Goal: Task Accomplishment & Management: Manage account settings

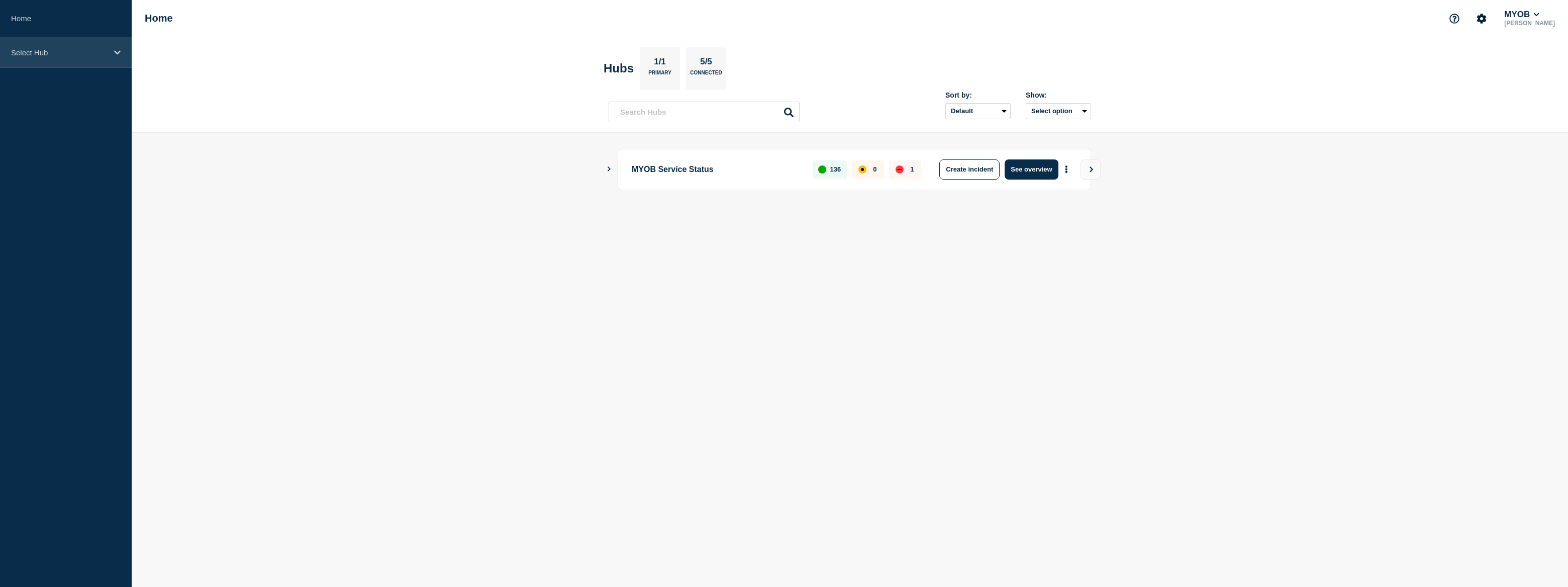
click at [40, 60] on div "Select Hub" at bounding box center [66, 52] width 132 height 31
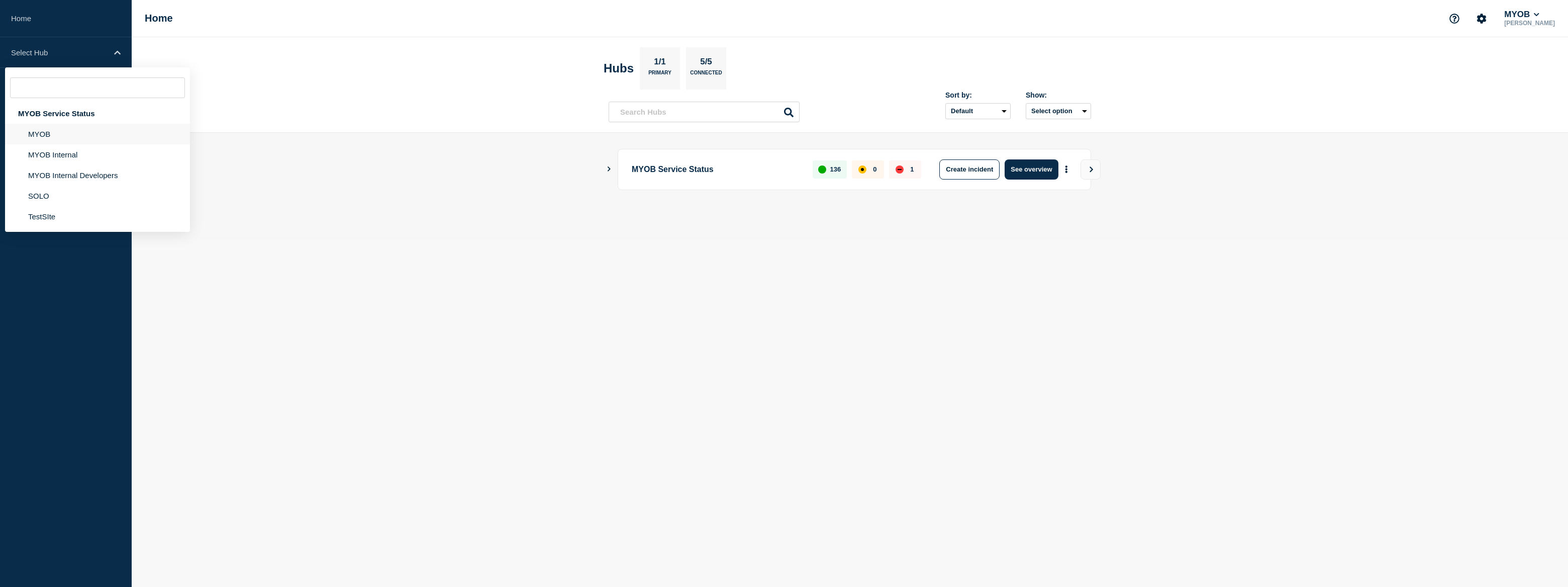
click at [82, 140] on li "MYOB" at bounding box center [97, 134] width 185 height 20
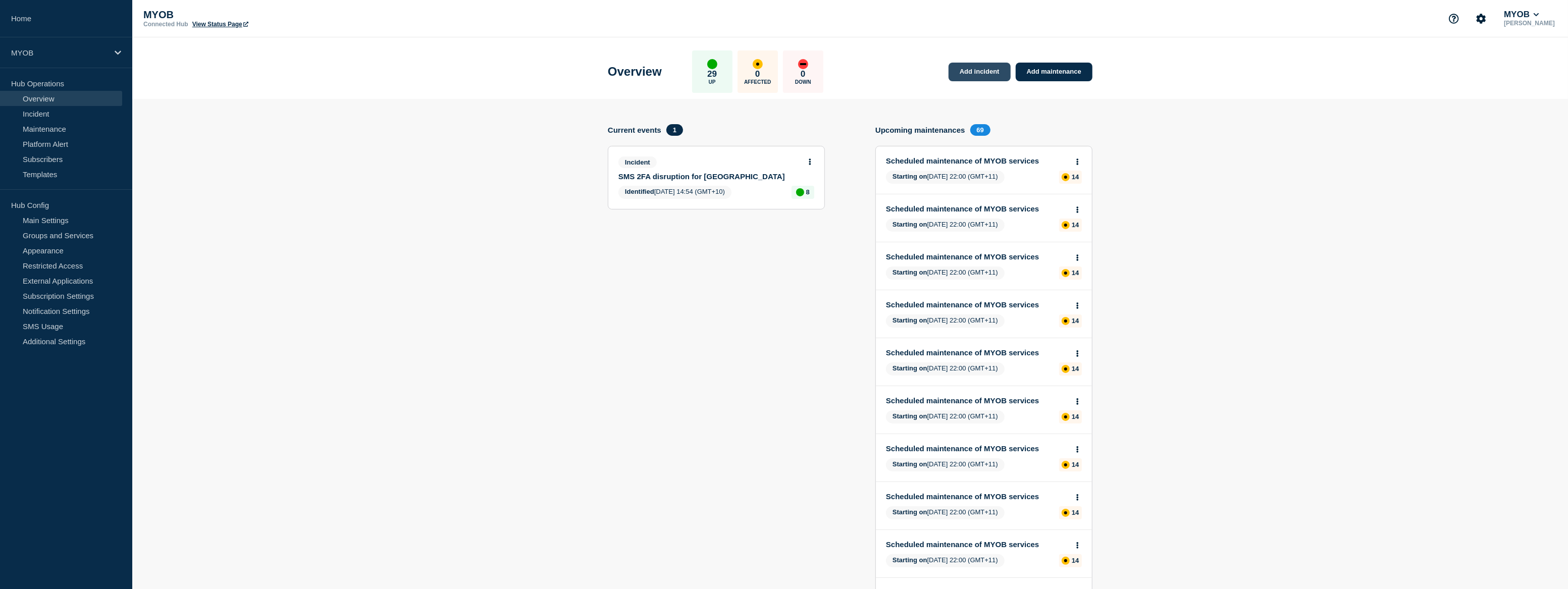
click at [974, 70] on link "Add incident" at bounding box center [979, 72] width 62 height 19
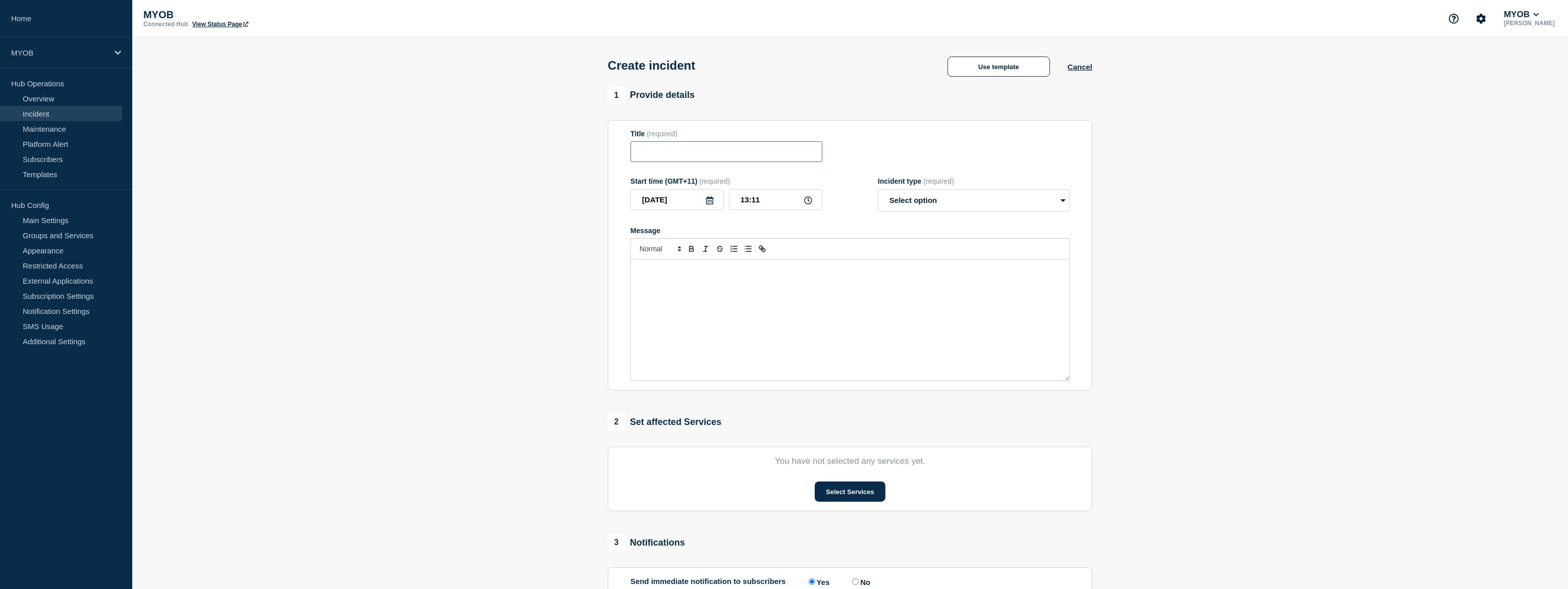
drag, startPoint x: 774, startPoint y: 157, endPoint x: 776, endPoint y: 152, distance: 5.4
click at [776, 152] on input "Title" at bounding box center [726, 151] width 191 height 20
click at [697, 156] on input "Email Service disruption" at bounding box center [726, 151] width 191 height 20
type input "Email Service Disruption"
click at [1014, 70] on button "Use template" at bounding box center [998, 67] width 102 height 20
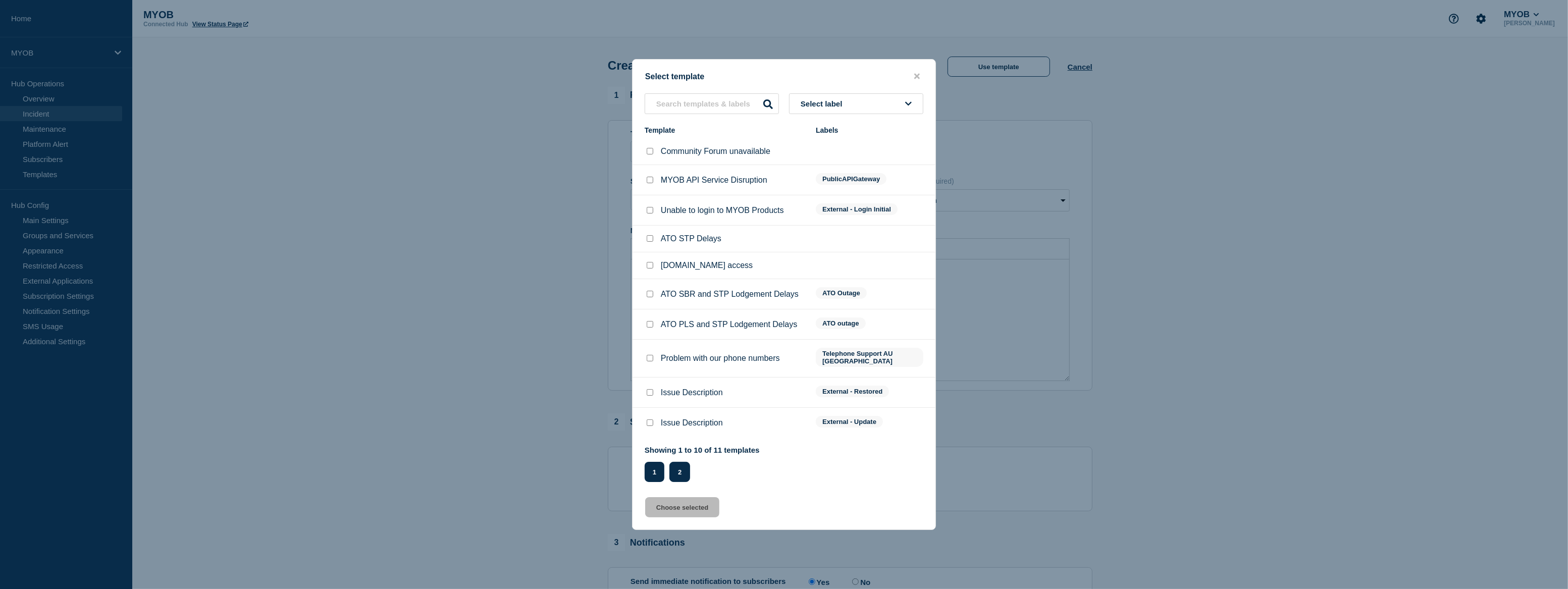
click at [686, 471] on button "2" at bounding box center [679, 472] width 20 height 20
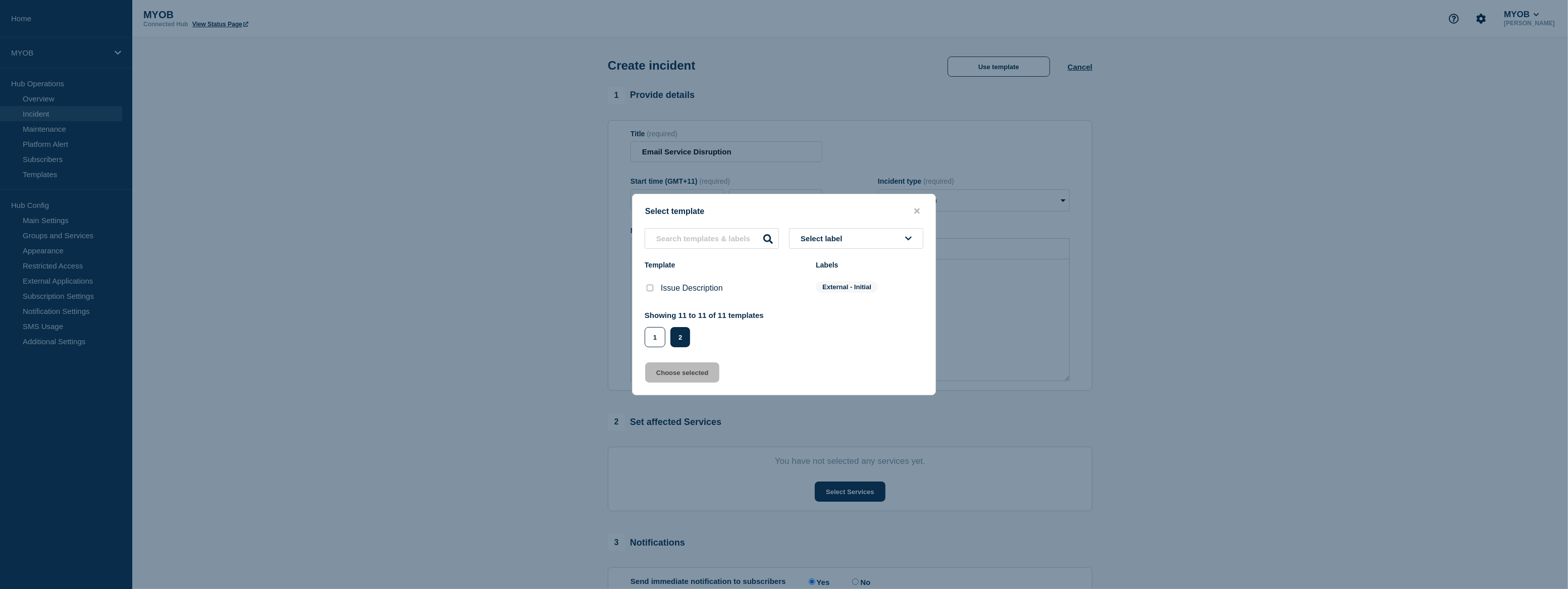
click at [652, 290] on input "Issue Description checkbox" at bounding box center [650, 287] width 6 height 6
checkbox input "true"
click at [704, 381] on button "Choose selected" at bounding box center [682, 372] width 74 height 20
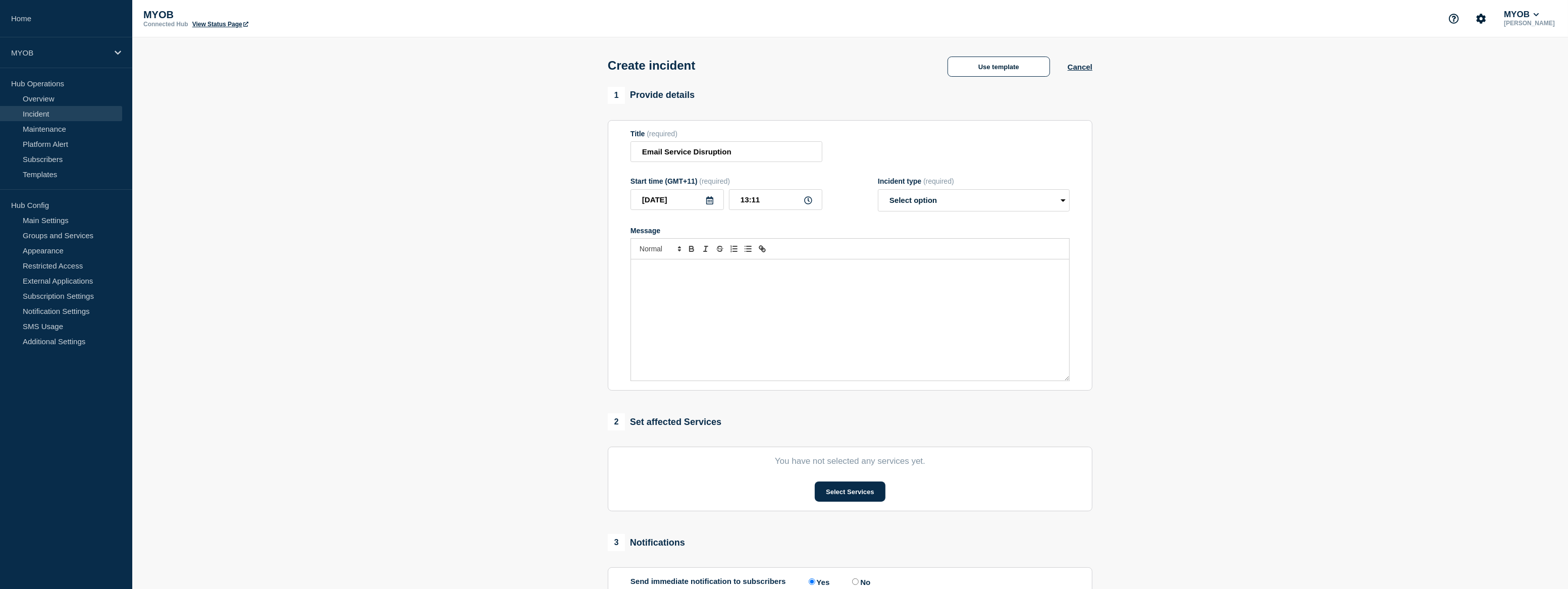
select select "investigating"
drag, startPoint x: 842, startPoint y: 272, endPoint x: 766, endPoint y: 272, distance: 76.0
click at [766, 272] on p "Our team is currently investigating an issue with <state issue>." at bounding box center [849, 270] width 423 height 9
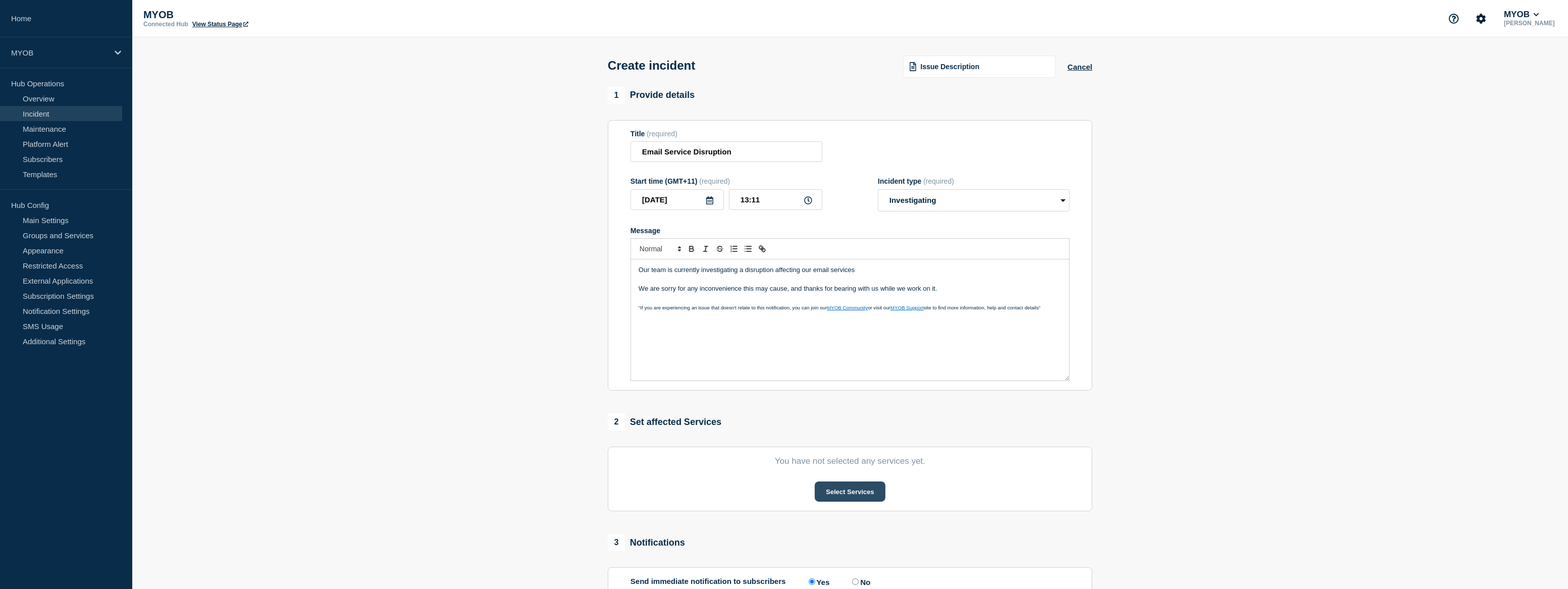
click at [868, 499] on button "Select Services" at bounding box center [849, 491] width 70 height 20
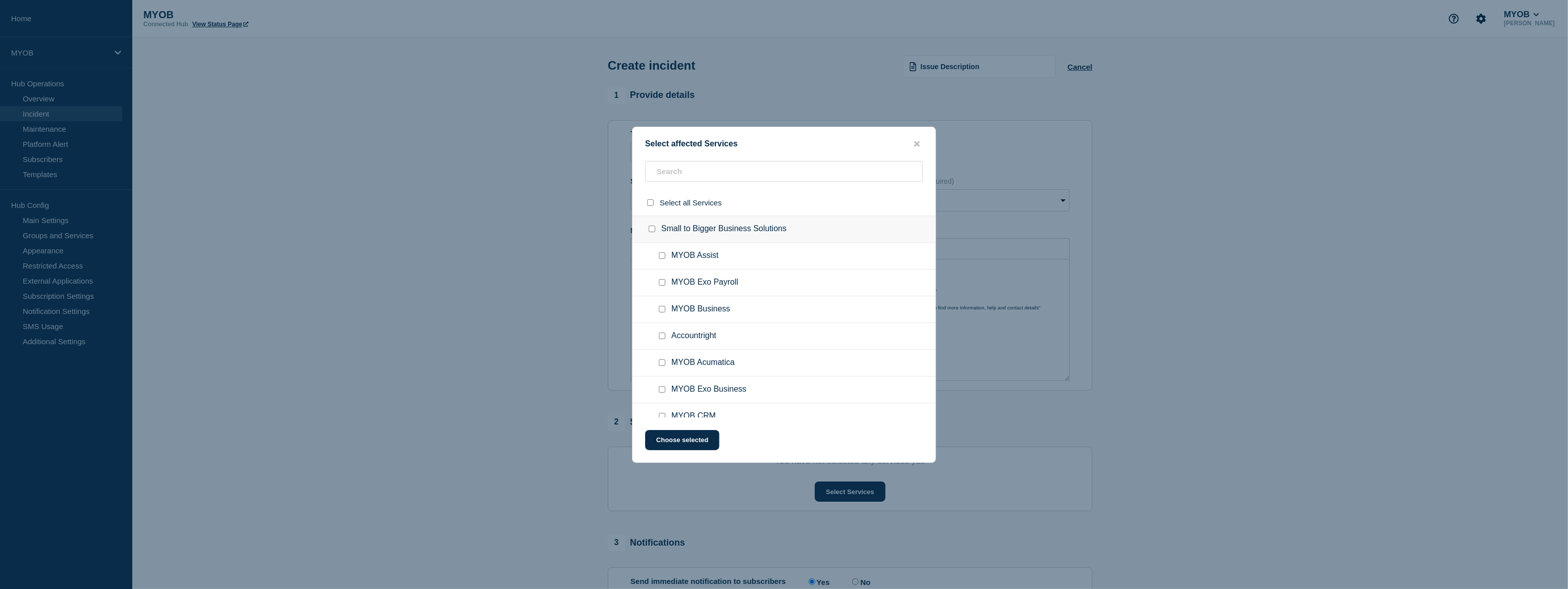
click at [661, 308] on input "MYOB Business checkbox" at bounding box center [662, 309] width 6 height 6
checkbox input "true"
click at [661, 338] on input "Accountright checkbox" at bounding box center [662, 335] width 6 height 6
checkbox input "true"
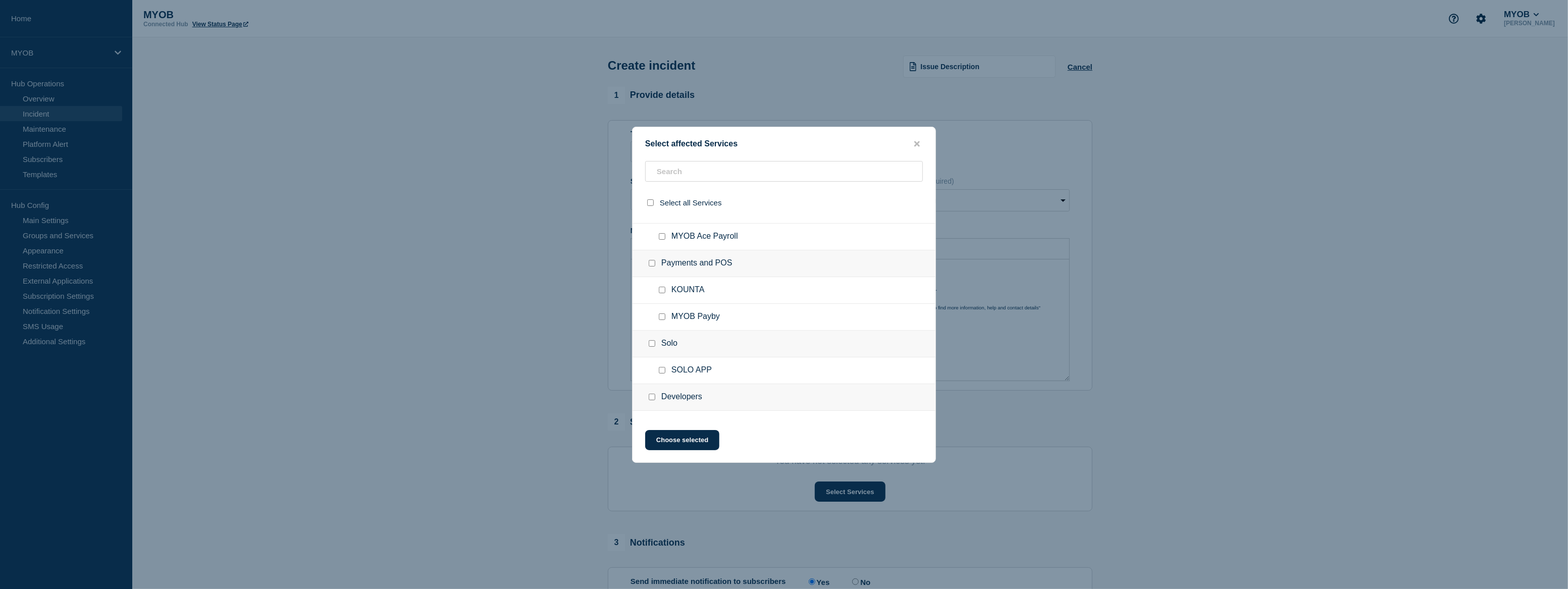
click at [659, 373] on input "SOLO APP checkbox" at bounding box center [662, 370] width 6 height 6
checkbox input "true"
click at [690, 432] on button "Choose selected" at bounding box center [682, 440] width 74 height 20
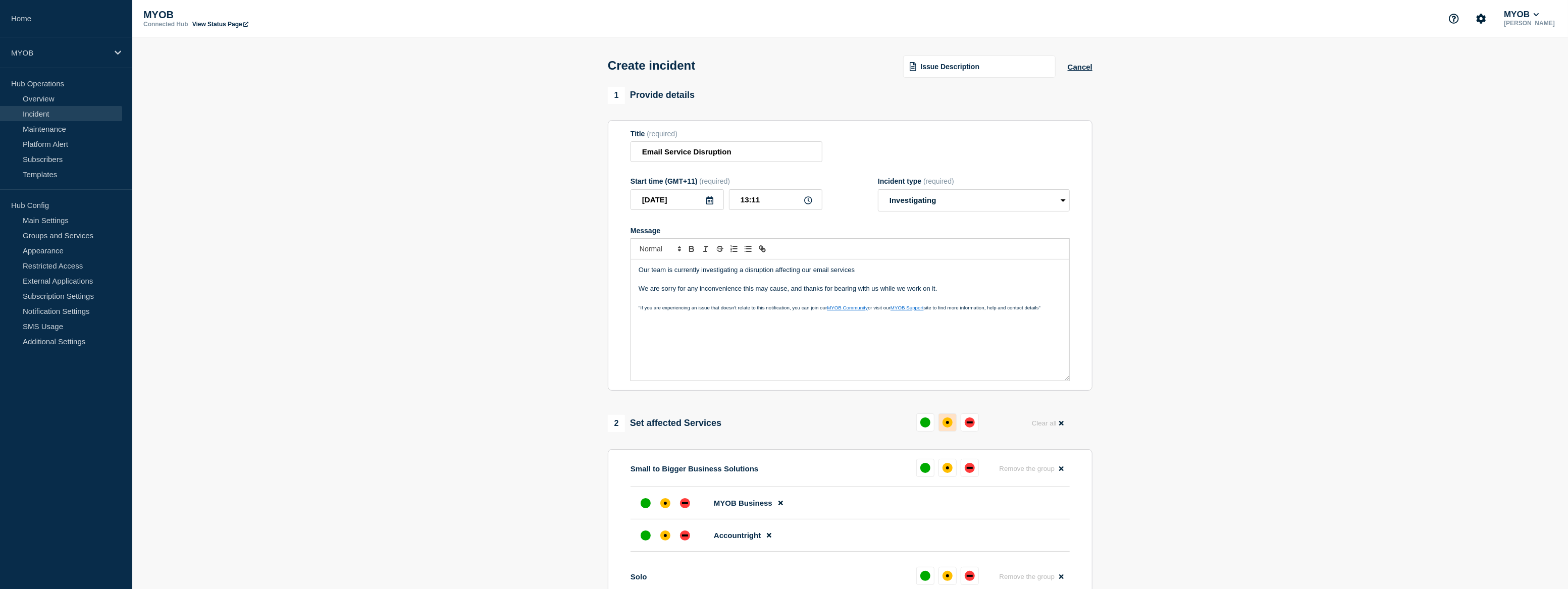
click at [947, 420] on div "affected" at bounding box center [947, 422] width 10 height 10
click at [1311, 335] on section "1 Provide details Title (required) Email Service Disruption Start time (GMT+11)…" at bounding box center [850, 456] width 1436 height 739
click at [891, 275] on p "Our team is currently investigating a disruption affecting our email services" at bounding box center [849, 270] width 423 height 9
drag, startPoint x: 964, startPoint y: 291, endPoint x: 550, endPoint y: 265, distance: 414.8
click at [550, 265] on section "1 Provide details Title (required) Email Service Disruption Start time (GMT+11)…" at bounding box center [850, 456] width 1436 height 739
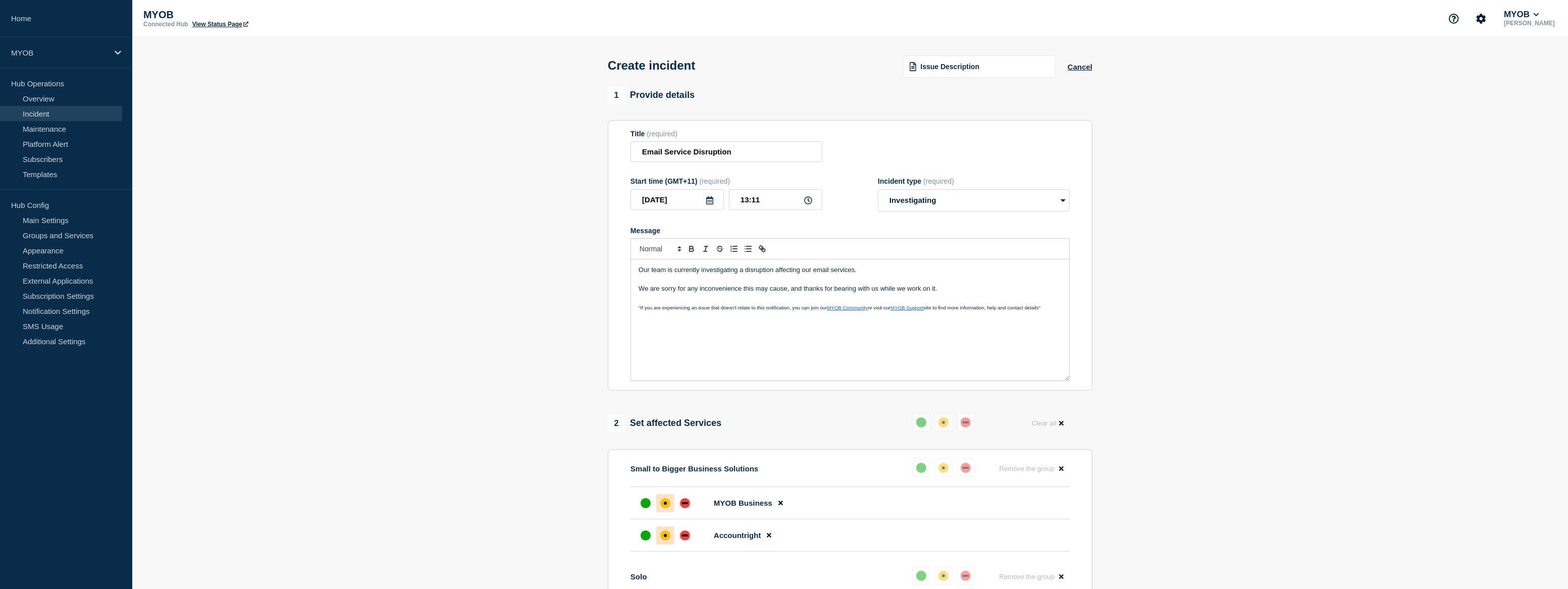
copy div "Our team is currently investigating a disruption affecting our email services. …"
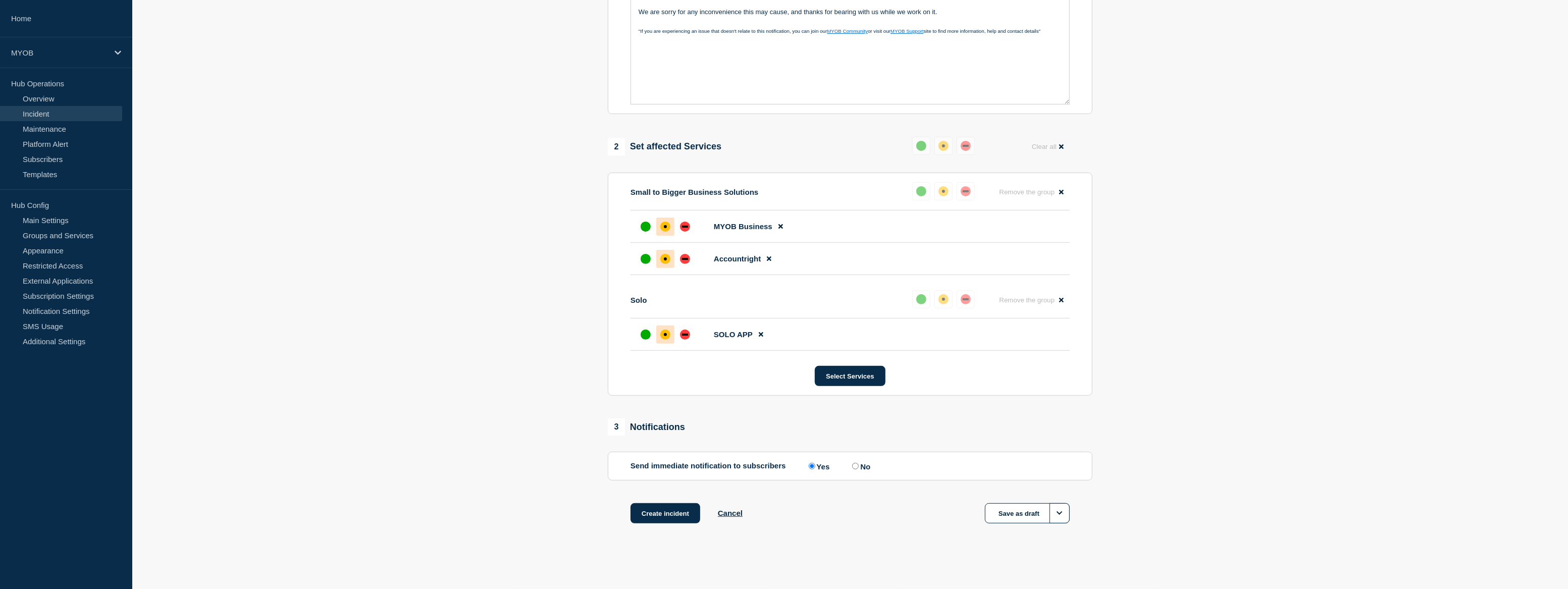
scroll to position [277, 0]
click at [683, 517] on button "Create incident" at bounding box center [665, 513] width 69 height 20
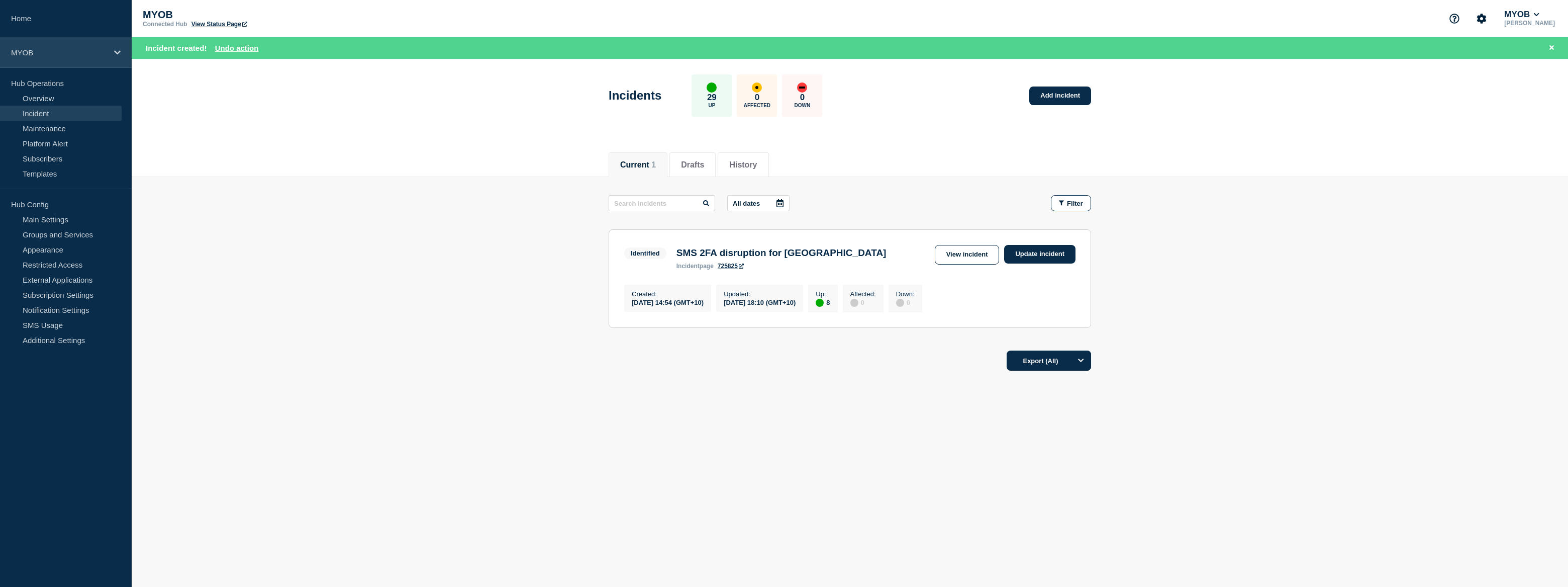
click at [75, 53] on p "MYOB" at bounding box center [59, 53] width 96 height 9
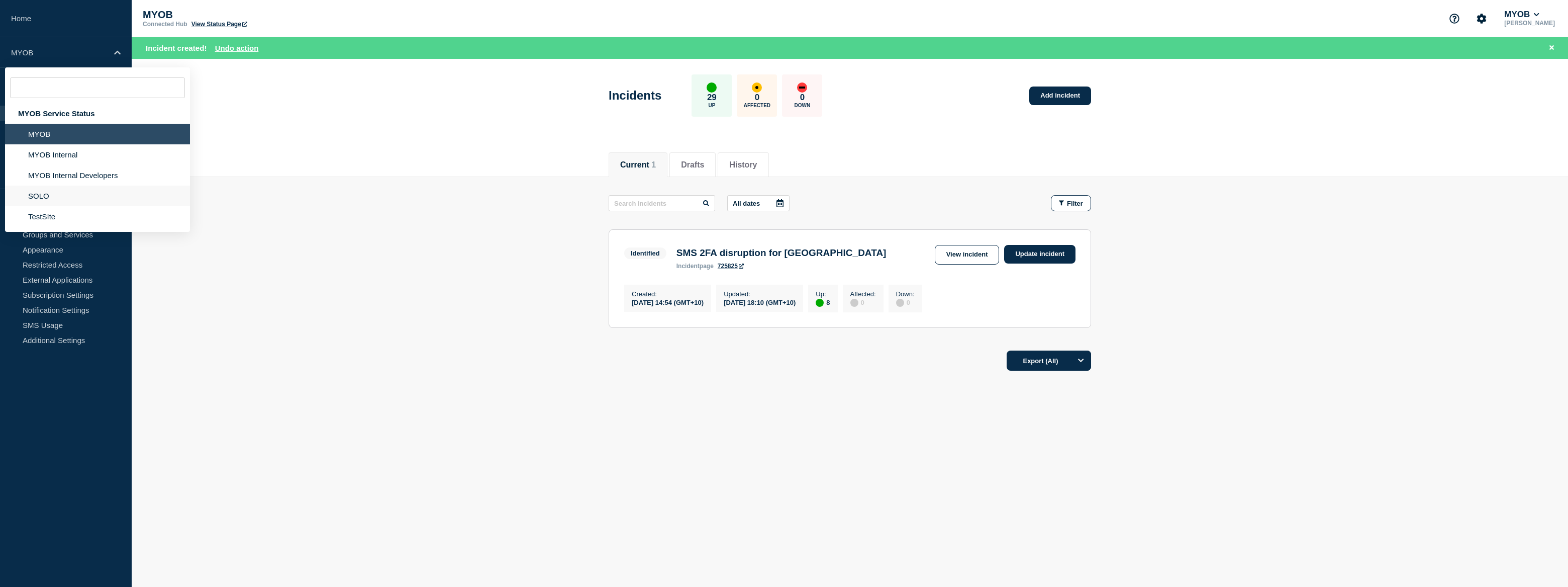
click at [38, 192] on li "SOLO" at bounding box center [97, 195] width 185 height 20
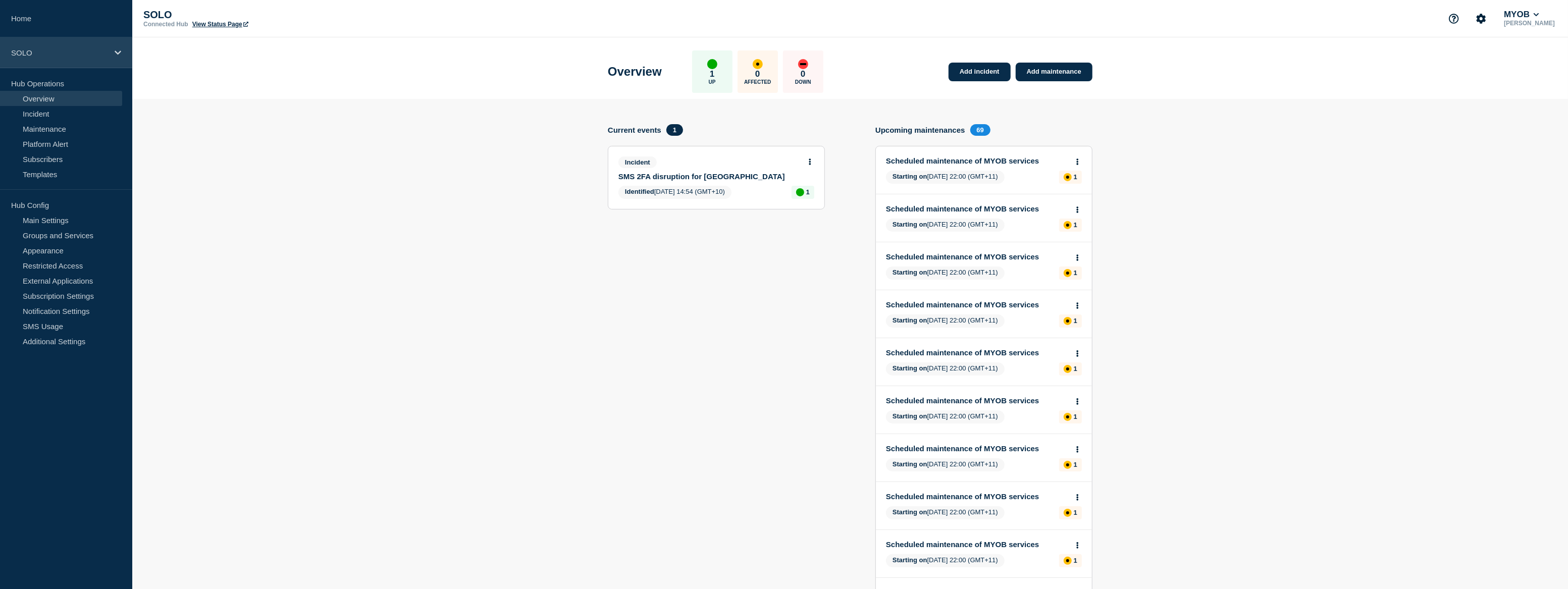
click at [53, 57] on div "SOLO" at bounding box center [66, 52] width 132 height 31
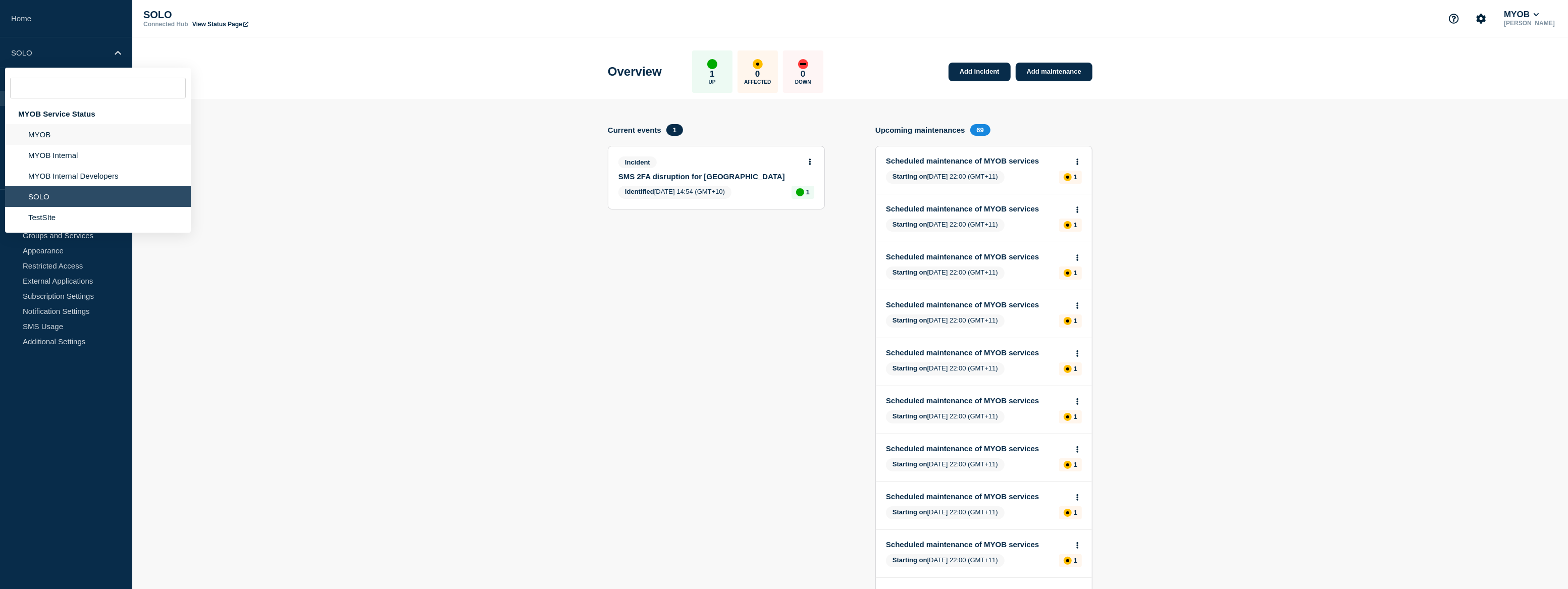
click at [58, 132] on li "MYOB" at bounding box center [98, 135] width 186 height 20
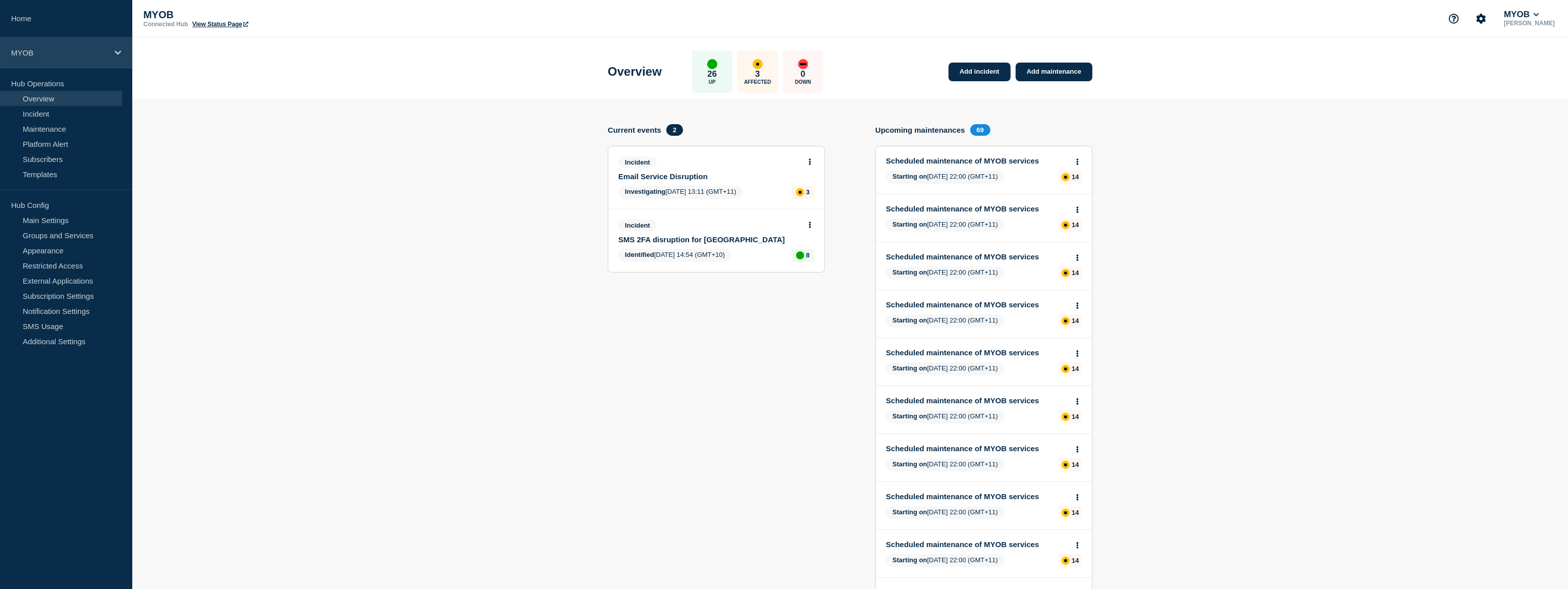
click at [46, 58] on div "MYOB" at bounding box center [66, 52] width 132 height 31
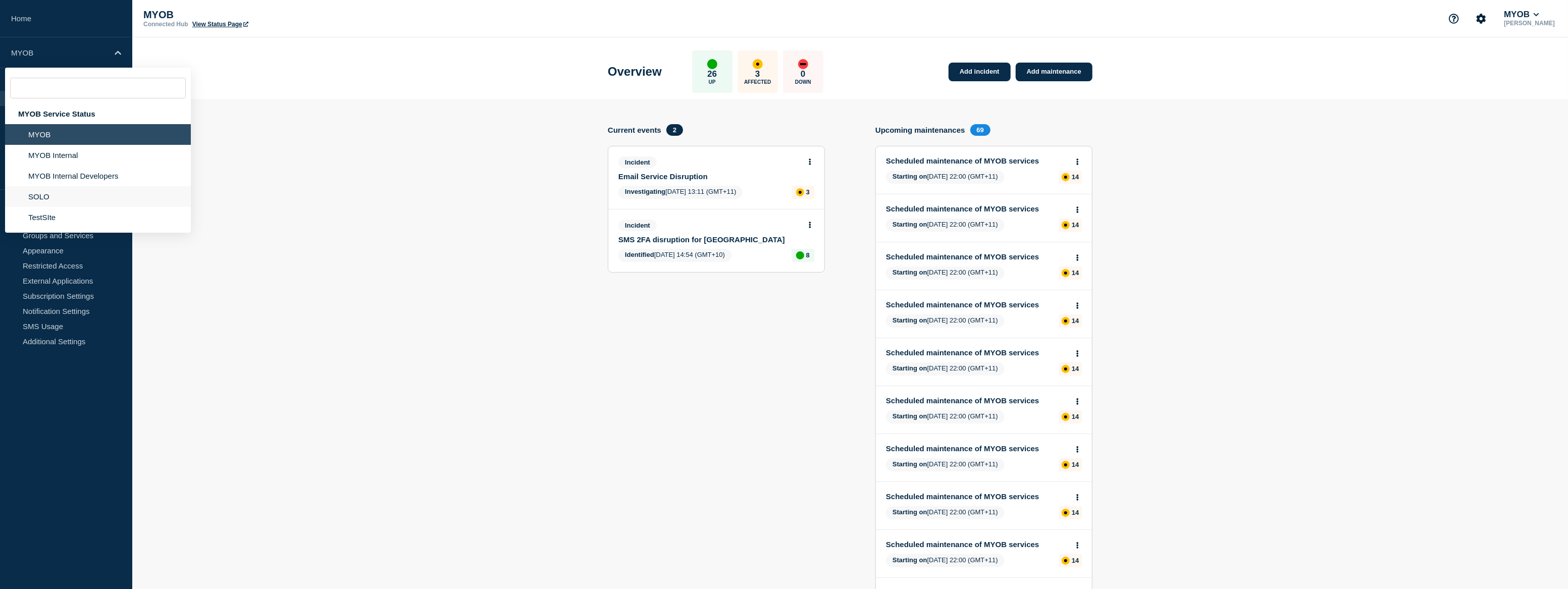
click at [65, 200] on li "SOLO" at bounding box center [98, 196] width 186 height 20
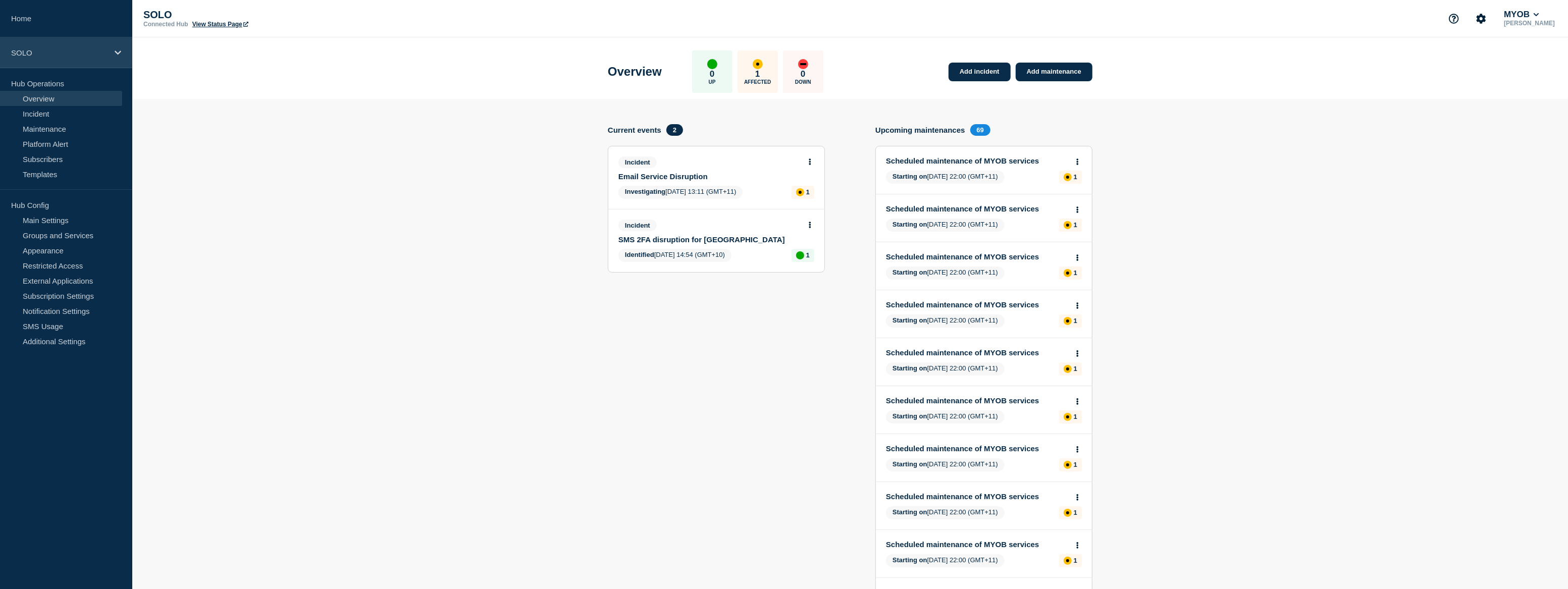
click at [50, 61] on div "SOLO" at bounding box center [66, 52] width 132 height 31
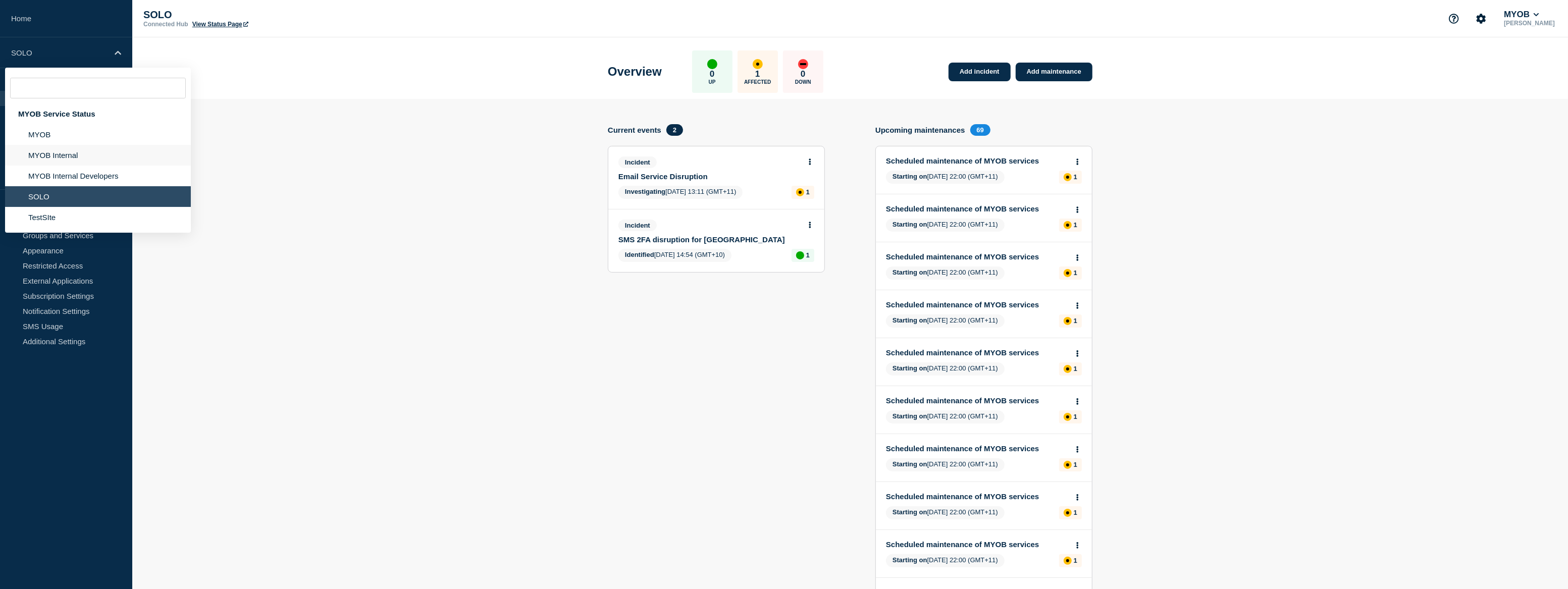
click at [64, 154] on li "MYOB Internal" at bounding box center [98, 155] width 186 height 20
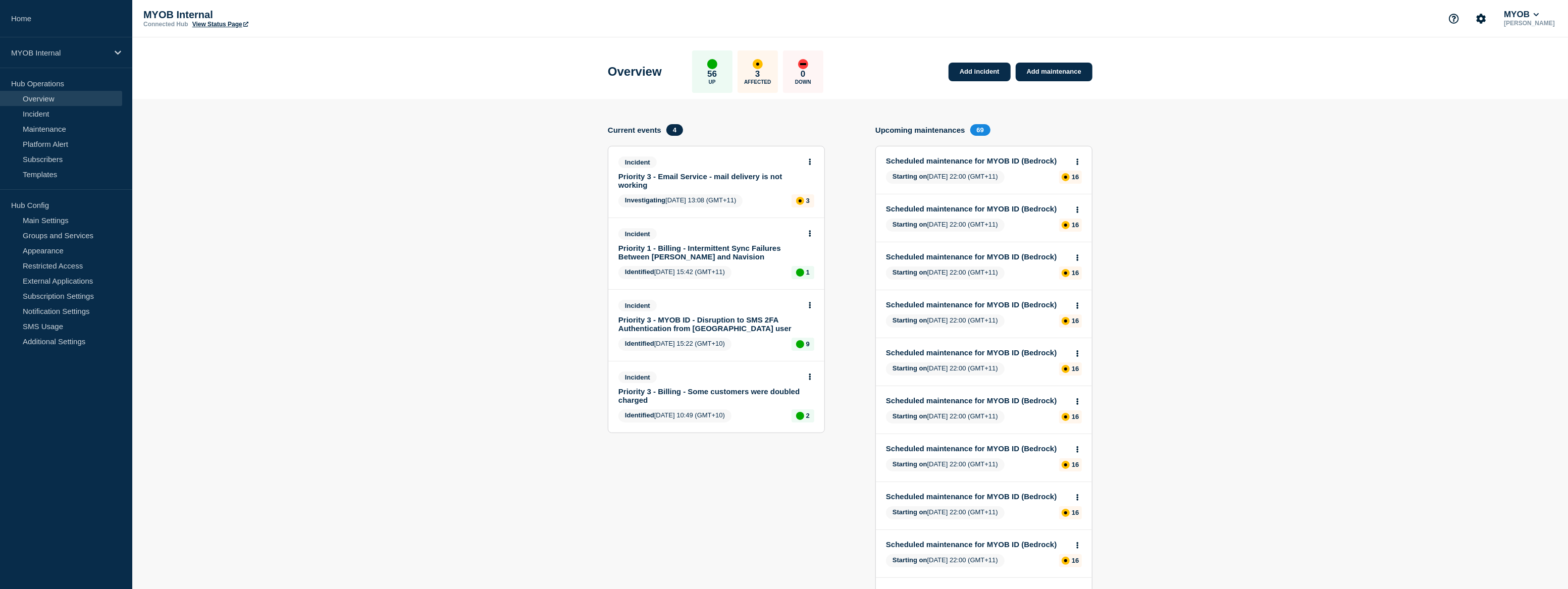
click at [768, 247] on link "Priority 1 - Billing - Intermittent Sync Failures Between Archie and Navision" at bounding box center [709, 252] width 182 height 17
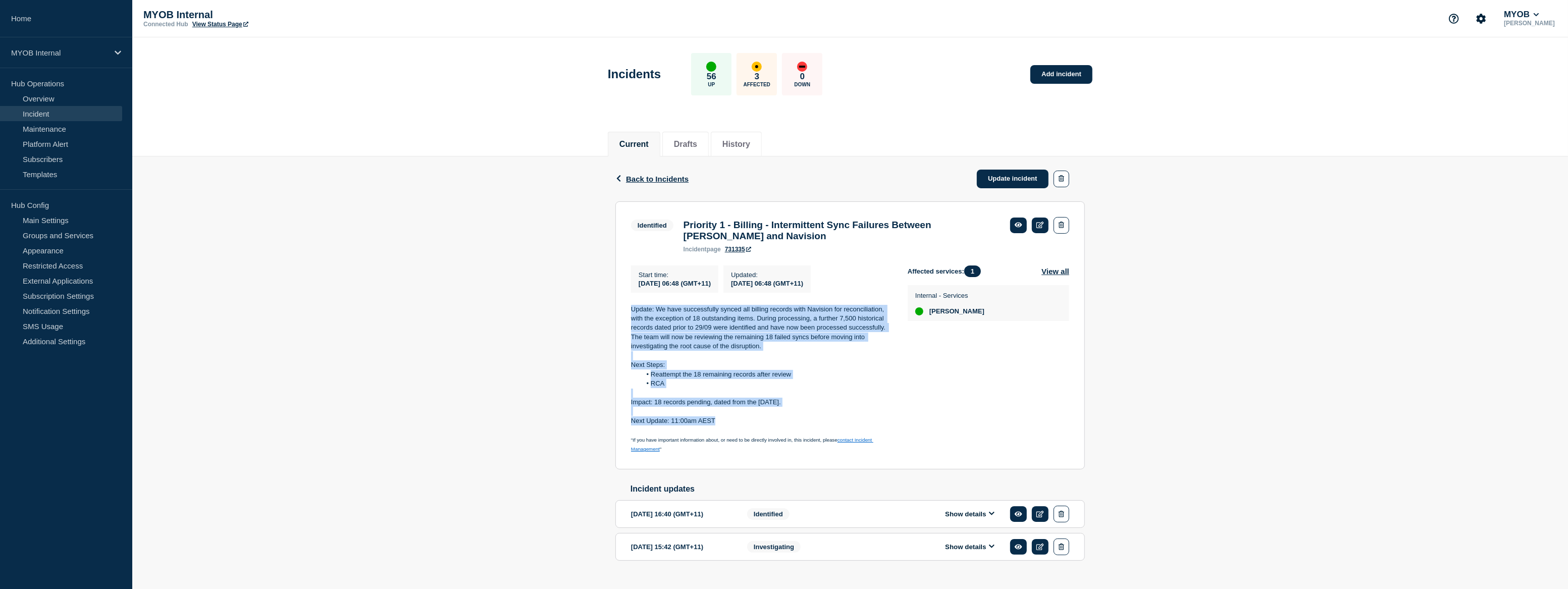
drag, startPoint x: 720, startPoint y: 428, endPoint x: 628, endPoint y: 314, distance: 146.5
click at [628, 314] on section "Identified Priority 1 - Billing - Intermittent Sync Failures Between Archie and…" at bounding box center [850, 335] width 470 height 268
copy div "Update: We have successfully synced all billing records with Navision for recon…"
click at [1012, 183] on link "Update incident" at bounding box center [1013, 179] width 72 height 19
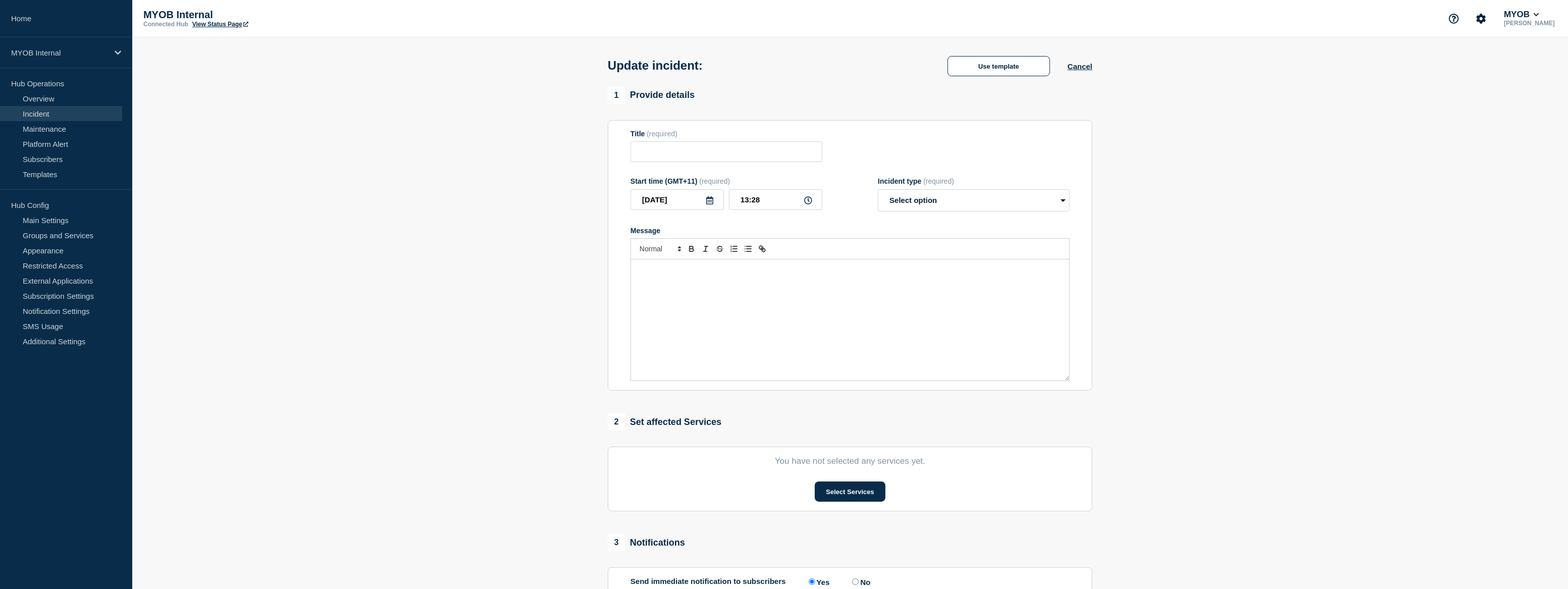
type input "Priority 1 - Billing - Intermittent Sync Failures Between Archie and Navision"
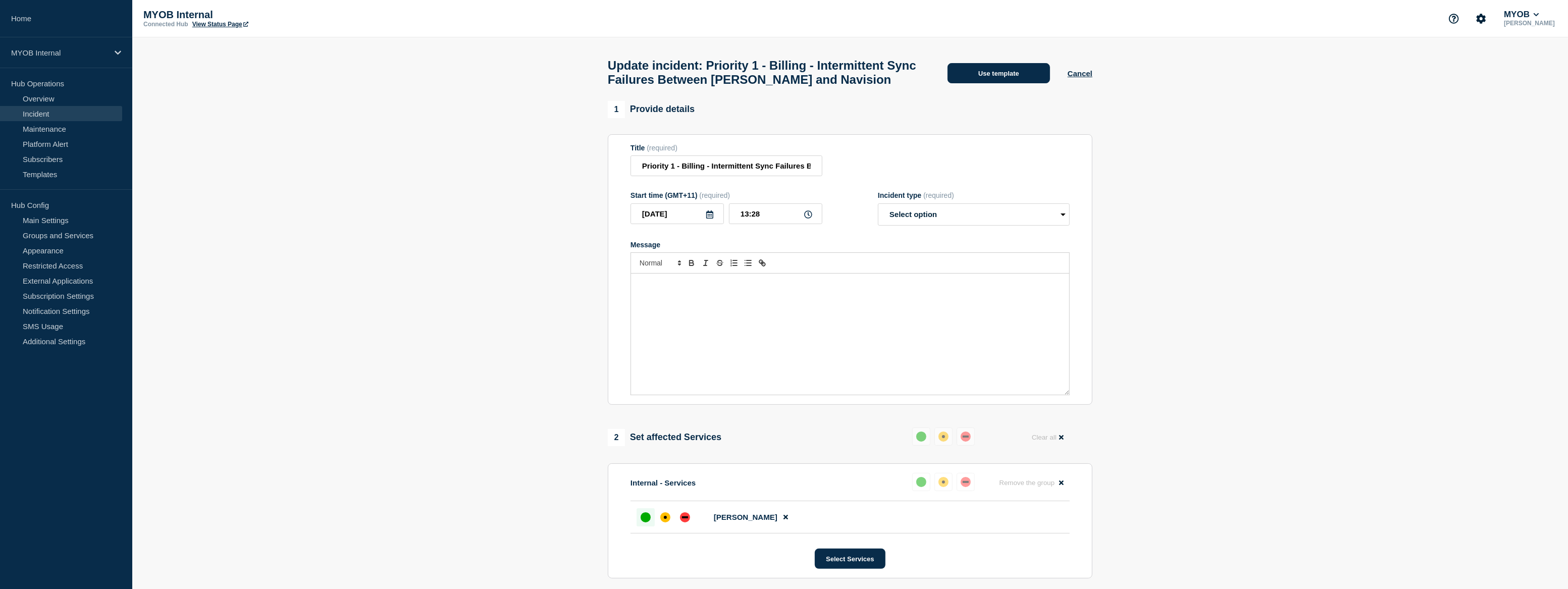
click at [995, 80] on button "Use template" at bounding box center [998, 73] width 102 height 20
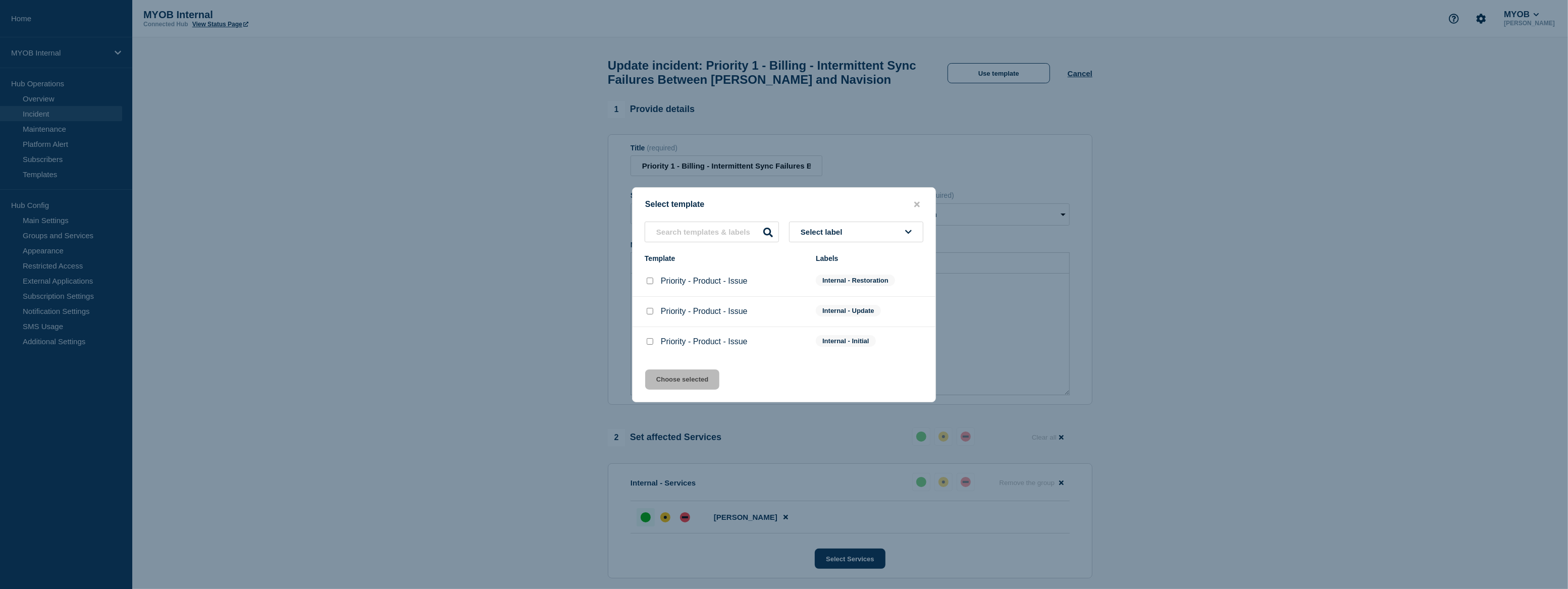
click at [649, 281] on input "Priority - Product - Issue checkbox" at bounding box center [650, 280] width 6 height 6
checkbox input "true"
click at [691, 382] on button "Choose selected" at bounding box center [682, 380] width 74 height 20
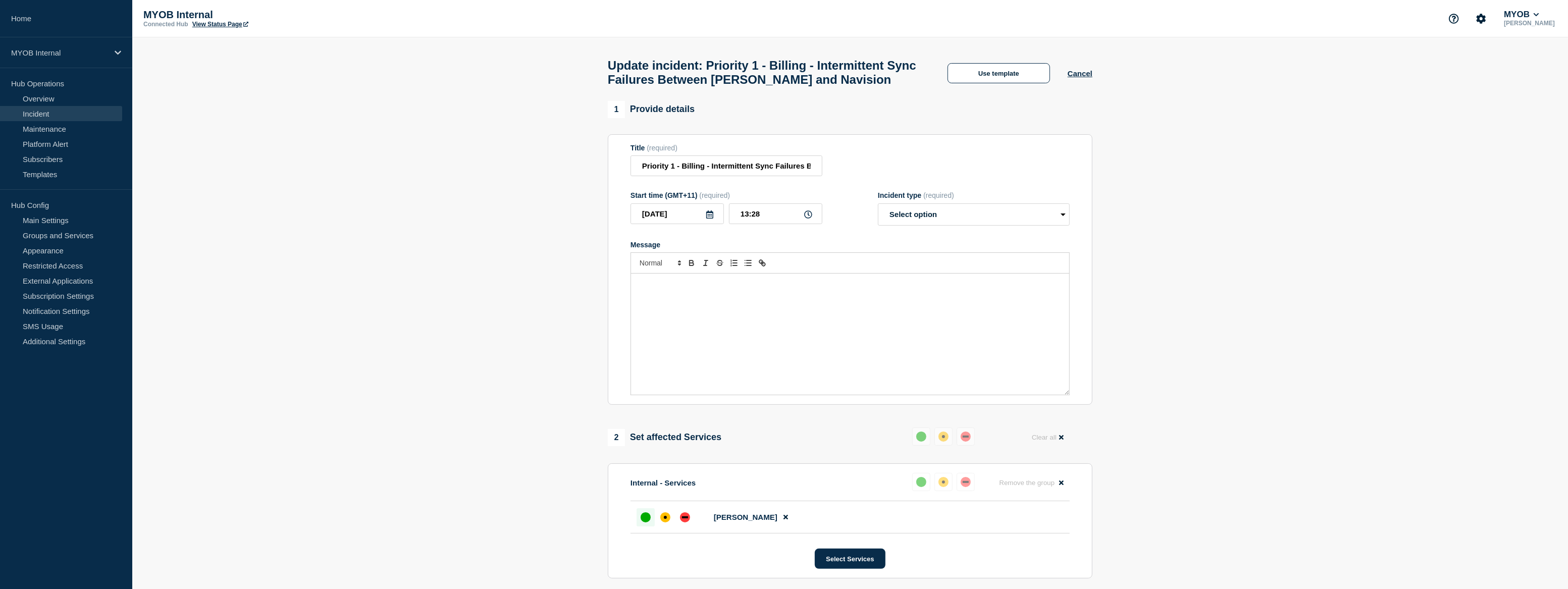
select select "resolved"
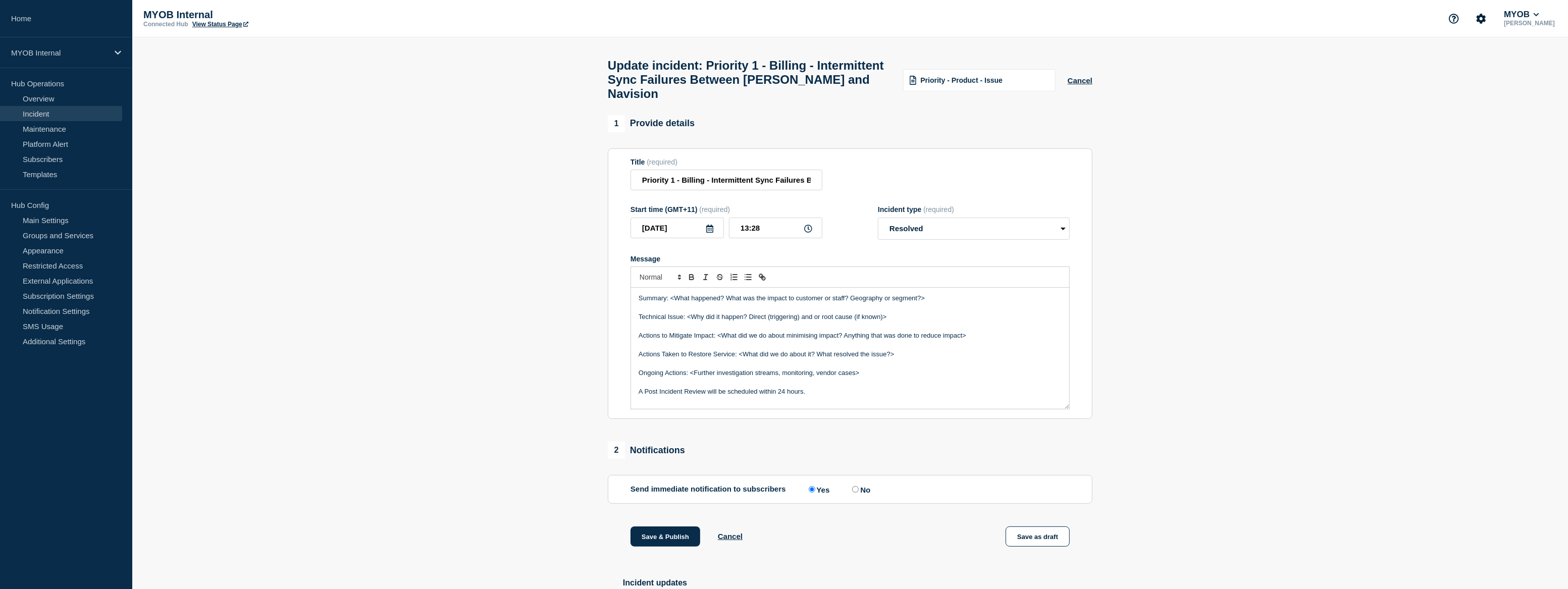
drag, startPoint x: 823, startPoint y: 401, endPoint x: 544, endPoint y: 275, distance: 306.1
click at [544, 275] on section "1 Provide details Title (required) Priority 1 - Billing - Intermittent Sync Fai…" at bounding box center [850, 417] width 1436 height 604
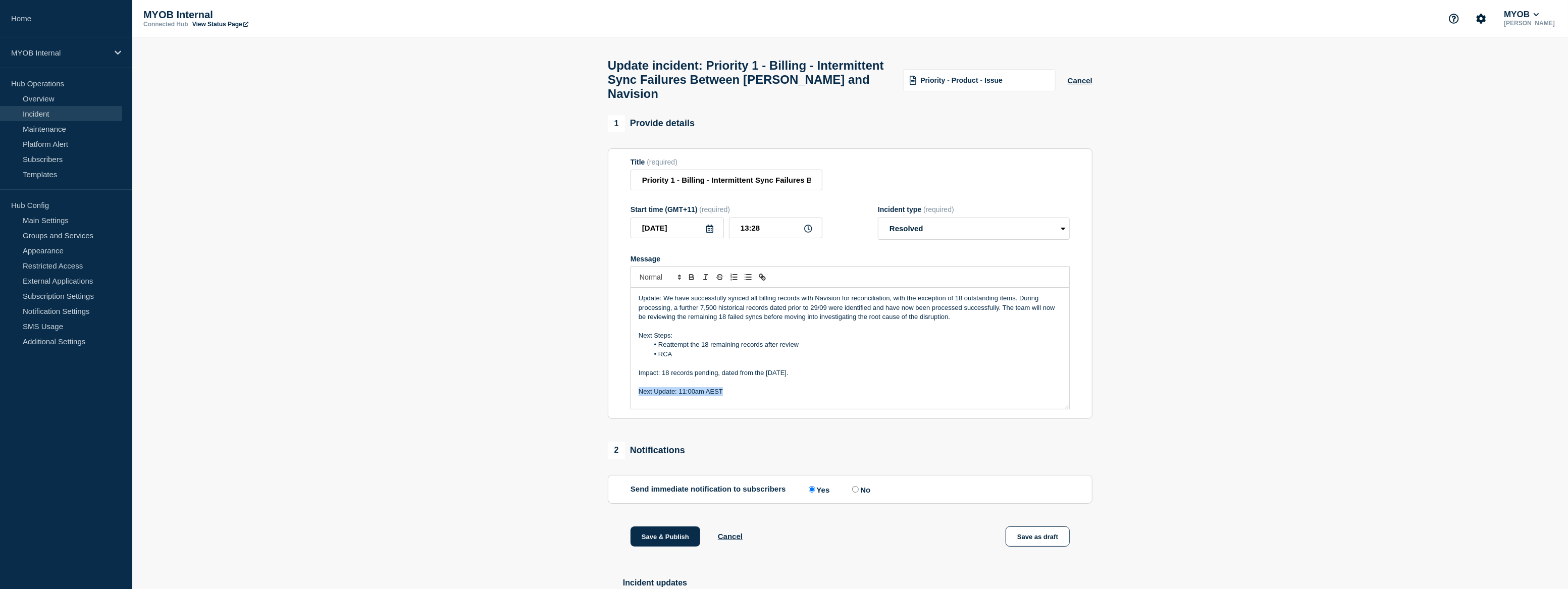
drag, startPoint x: 715, startPoint y: 402, endPoint x: 623, endPoint y: 402, distance: 92.0
click at [623, 402] on section "Title (required) Priority 1 - Billing - Intermittent Sync Failures Between Arch…" at bounding box center [849, 283] width 485 height 271
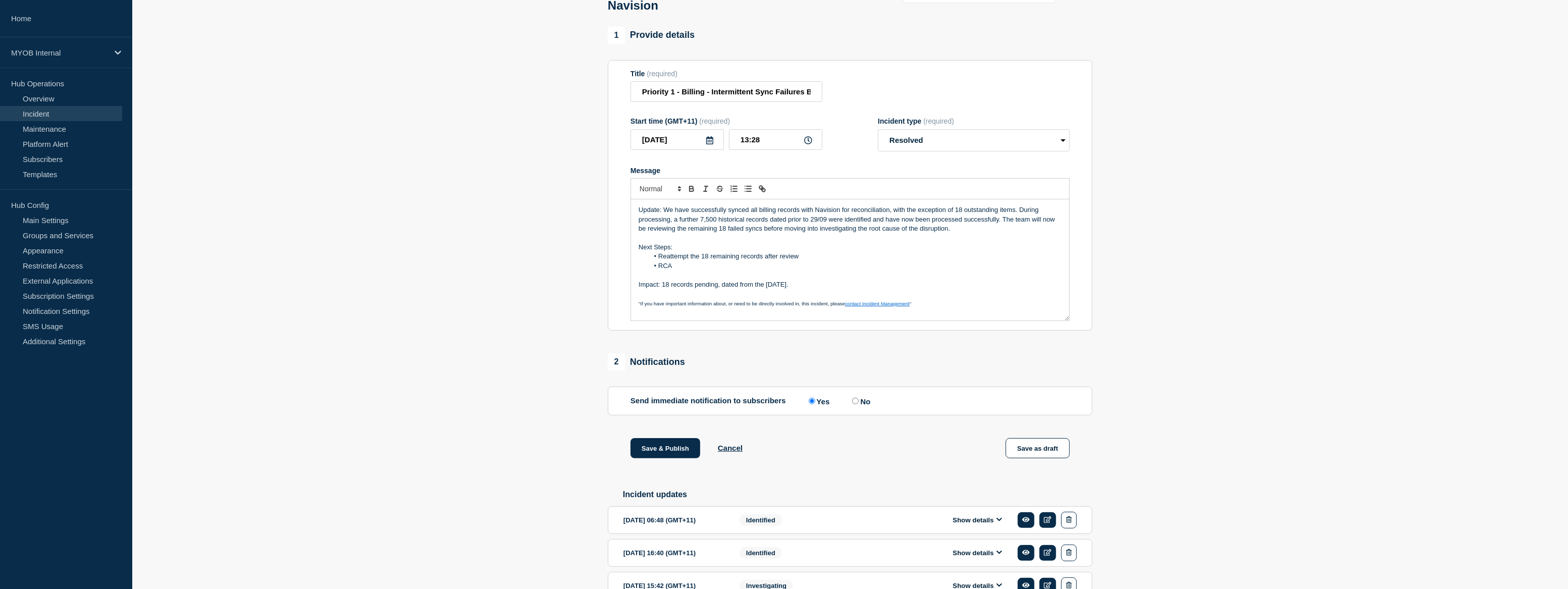
scroll to position [155, 0]
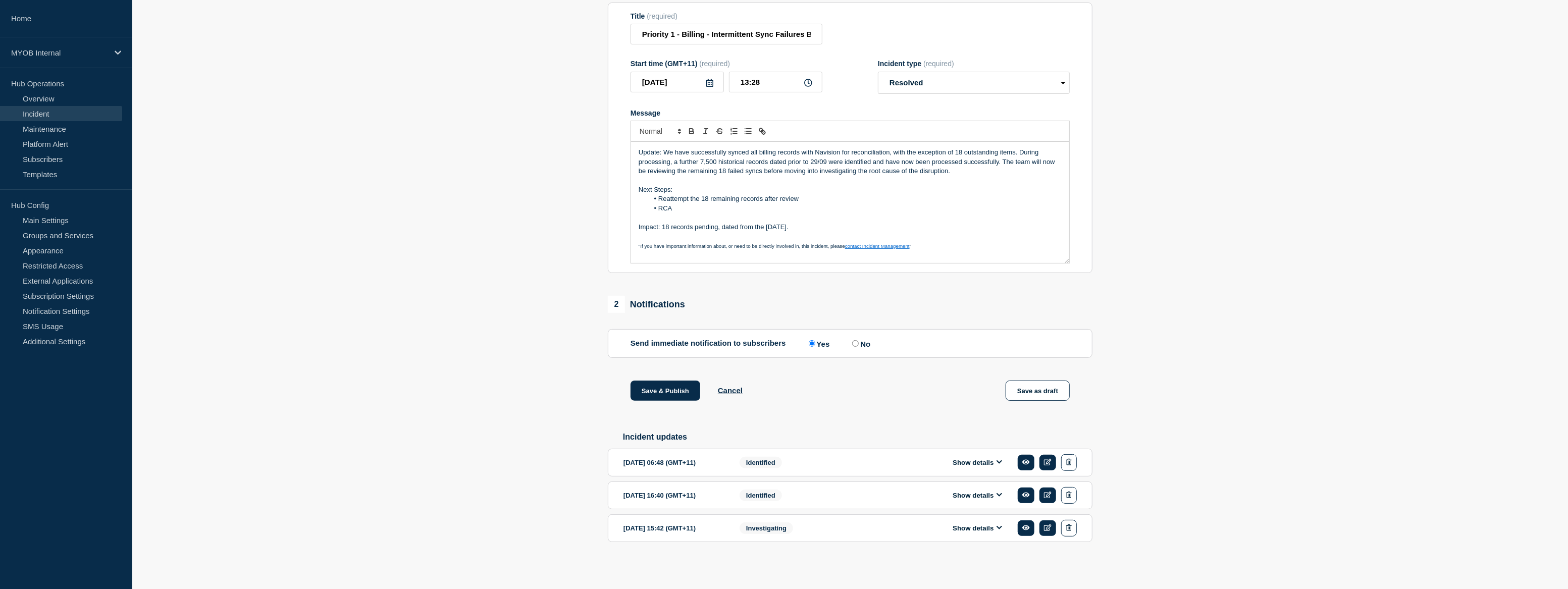
drag, startPoint x: 742, startPoint y: 235, endPoint x: 596, endPoint y: 230, distance: 146.1
click at [596, 230] on section "1 Provide details Title (required) Priority 1 - Billing - Intermittent Sync Fai…" at bounding box center [850, 271] width 1436 height 604
click at [955, 168] on p "Update: We have successfully synced all billing records with Navision for recon…" at bounding box center [849, 161] width 423 height 28
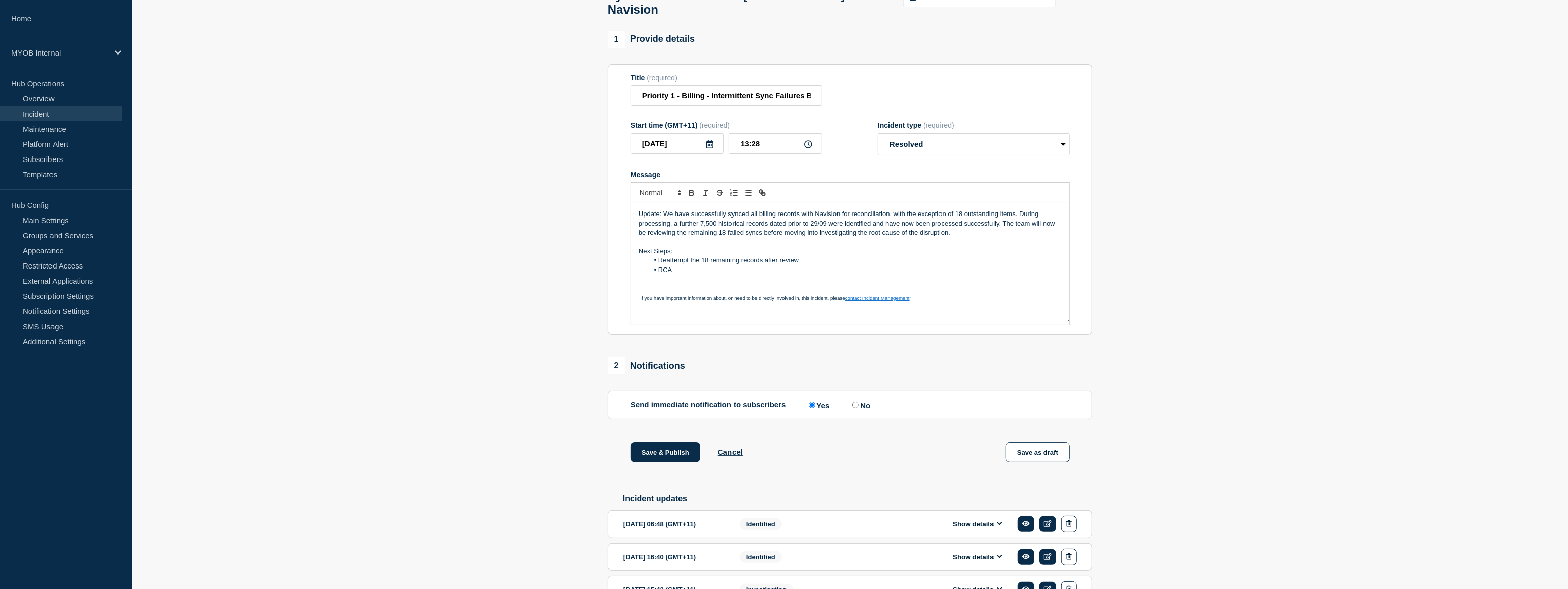
scroll to position [17, 0]
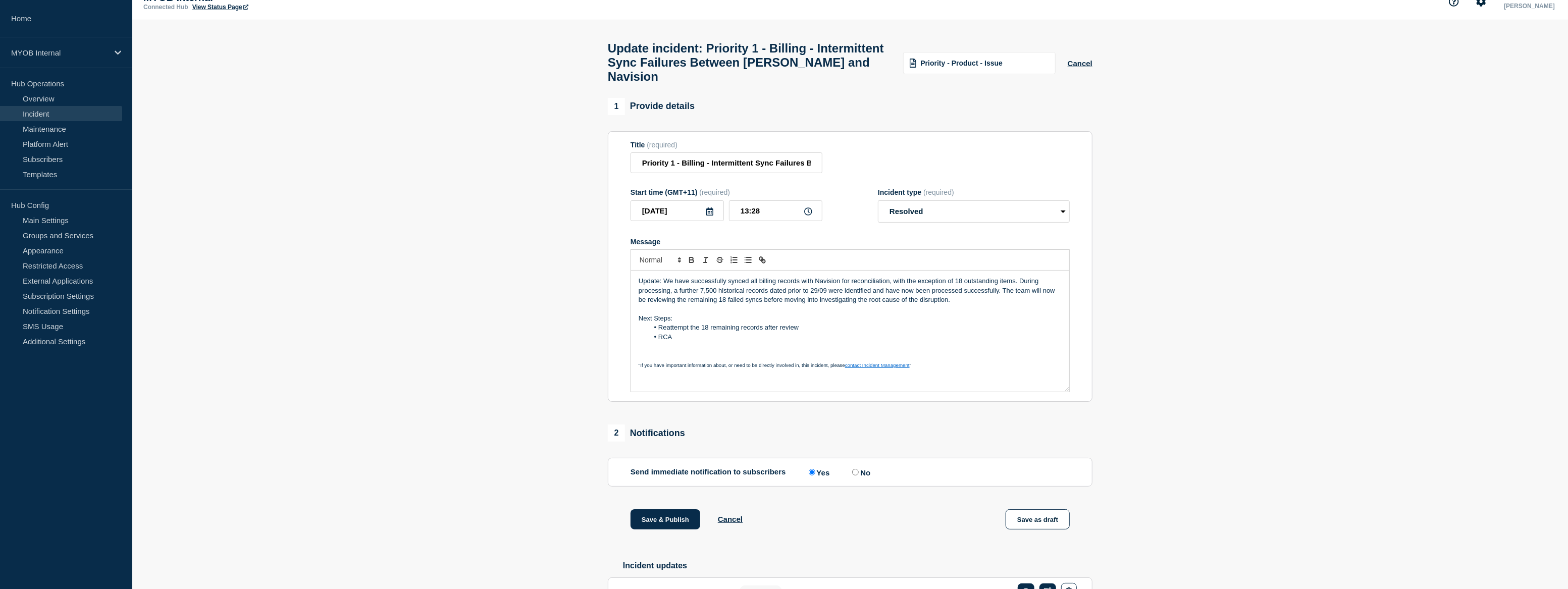
click at [998, 73] on div "Priority - Product - Issue" at bounding box center [979, 63] width 152 height 22
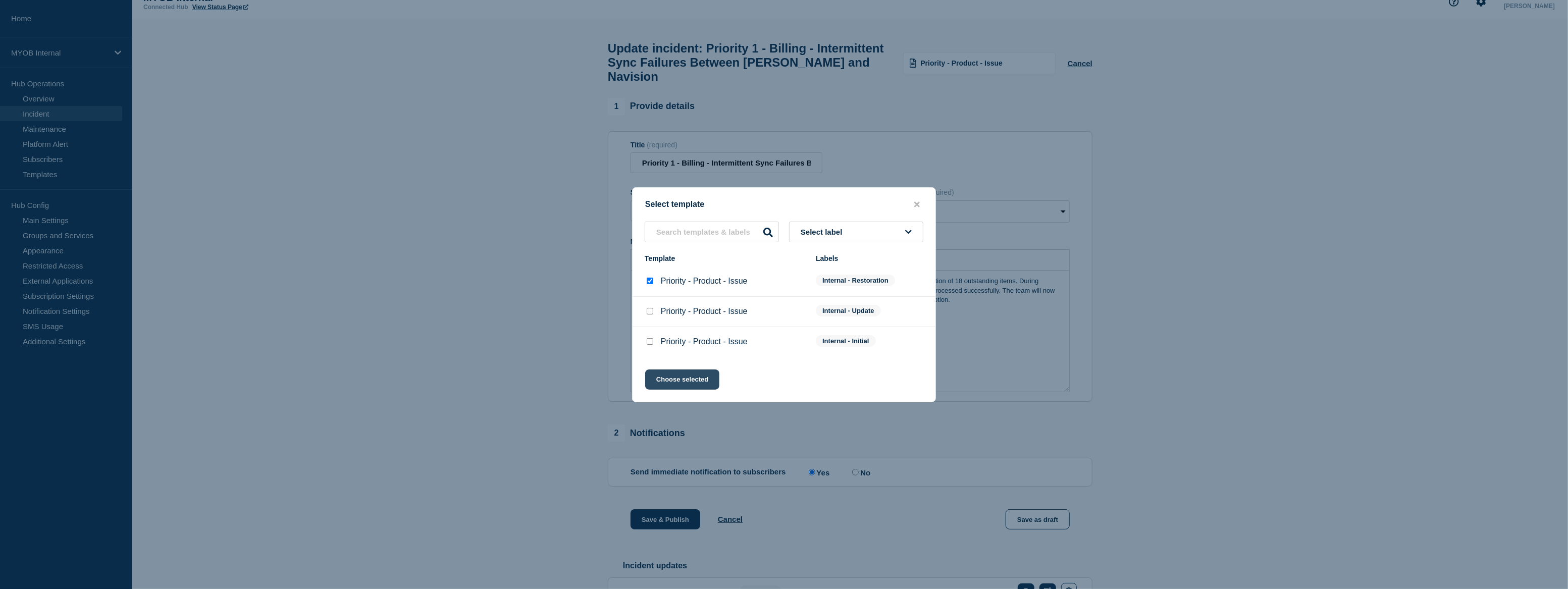
click at [696, 383] on button "Choose selected" at bounding box center [682, 380] width 74 height 20
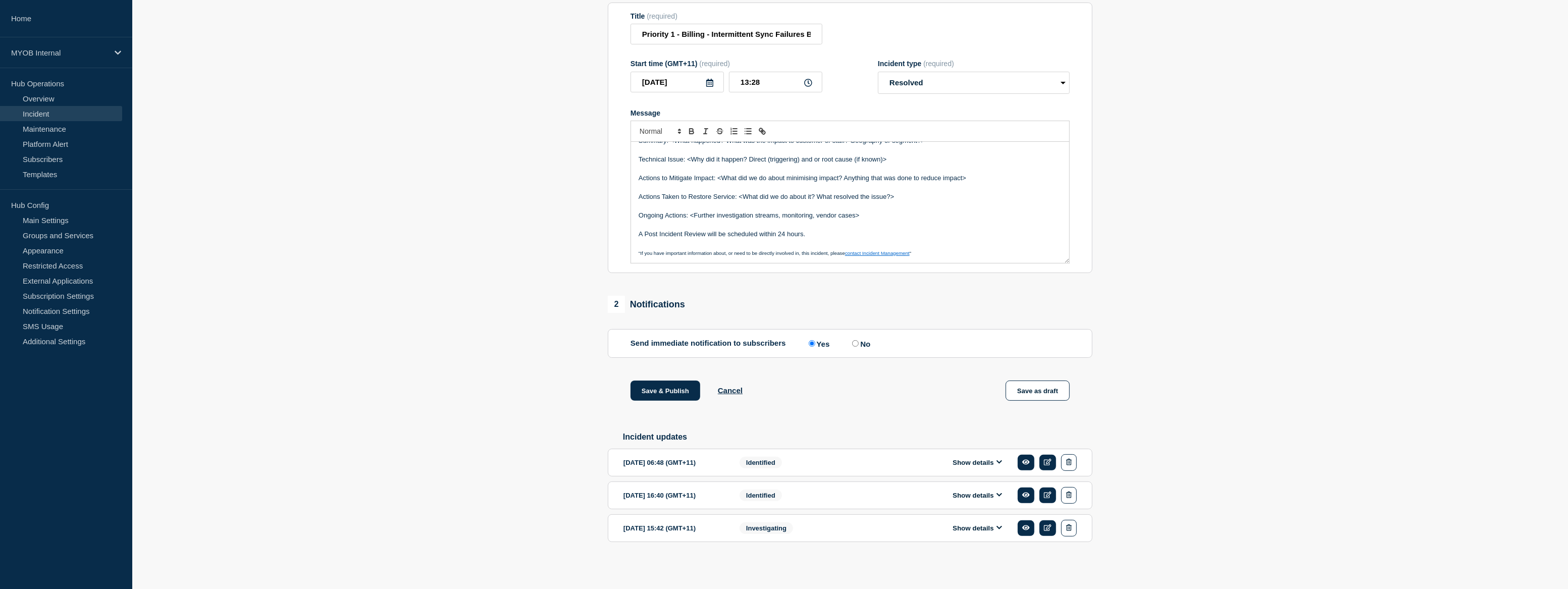
scroll to position [155, 0]
click at [967, 467] on button "Show details" at bounding box center [977, 462] width 55 height 9
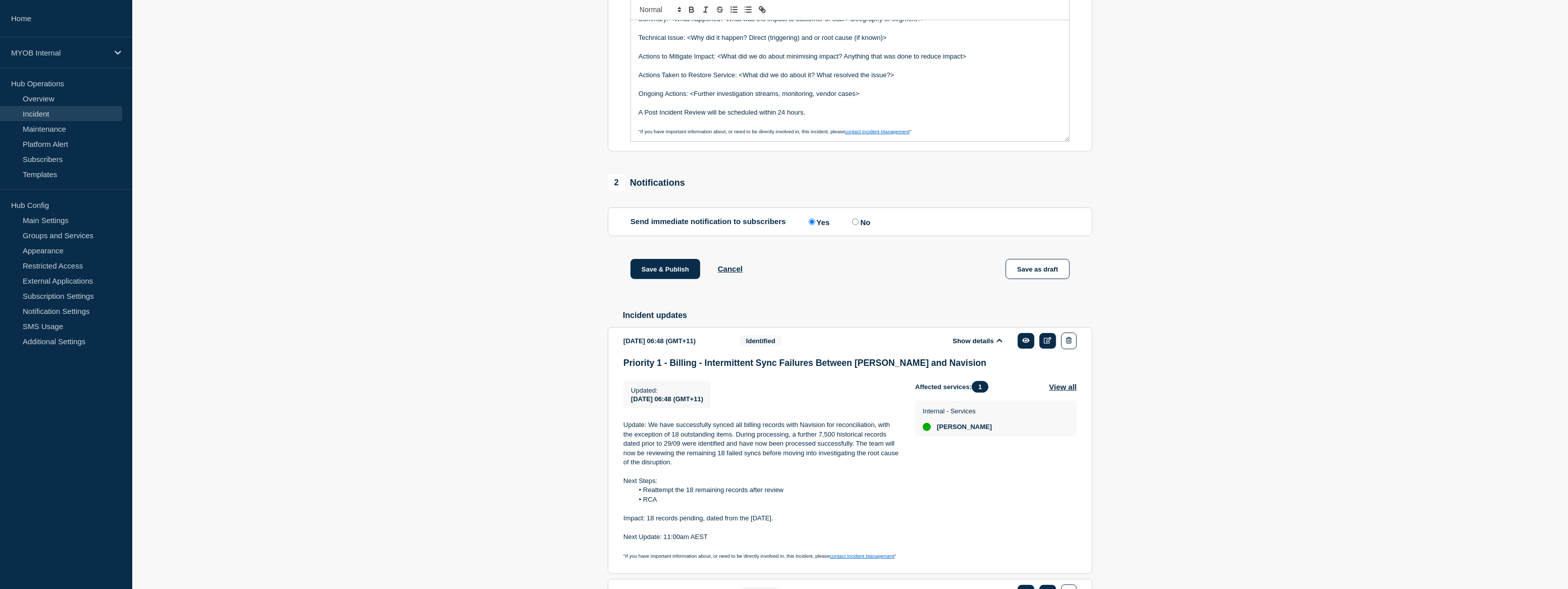
scroll to position [293, 0]
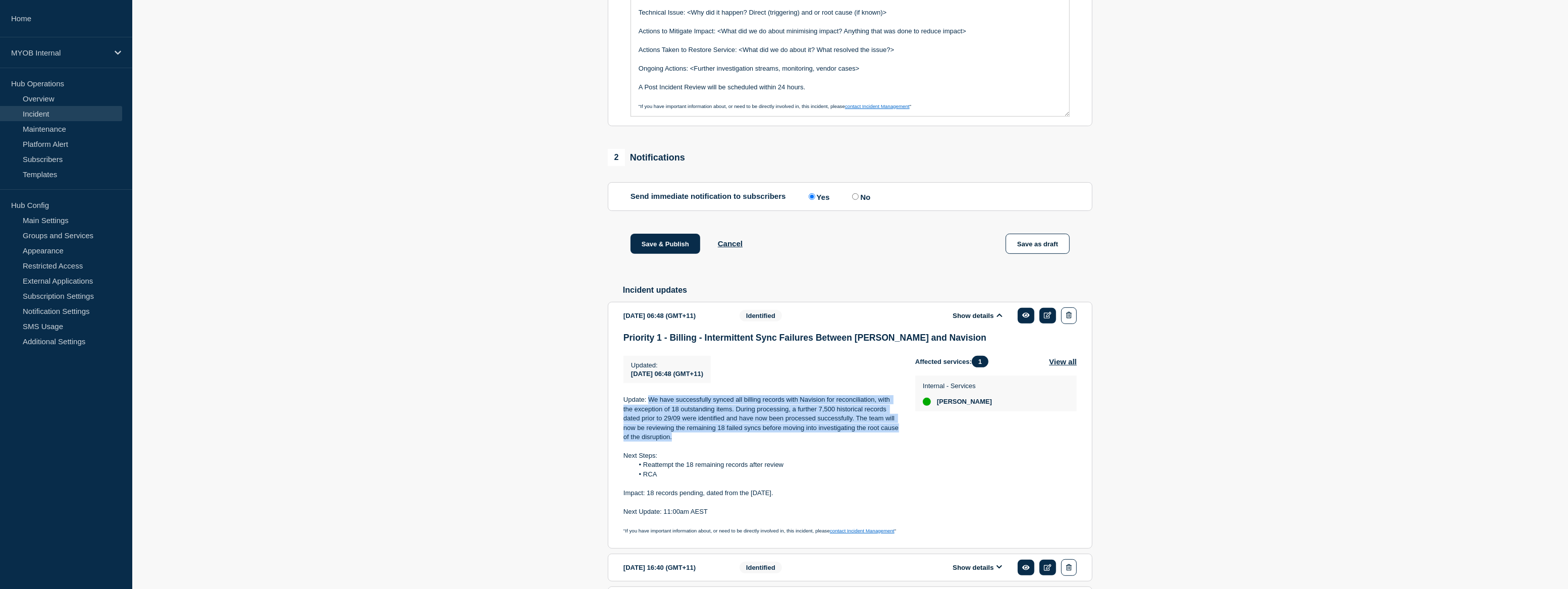
drag, startPoint x: 676, startPoint y: 444, endPoint x: 649, endPoint y: 409, distance: 44.2
click at [649, 409] on p "Update: We have successfully synced all billing records with Navision for recon…" at bounding box center [761, 418] width 276 height 46
copy p "We have successfully synced all billing records with Navision for reconciliatio…"
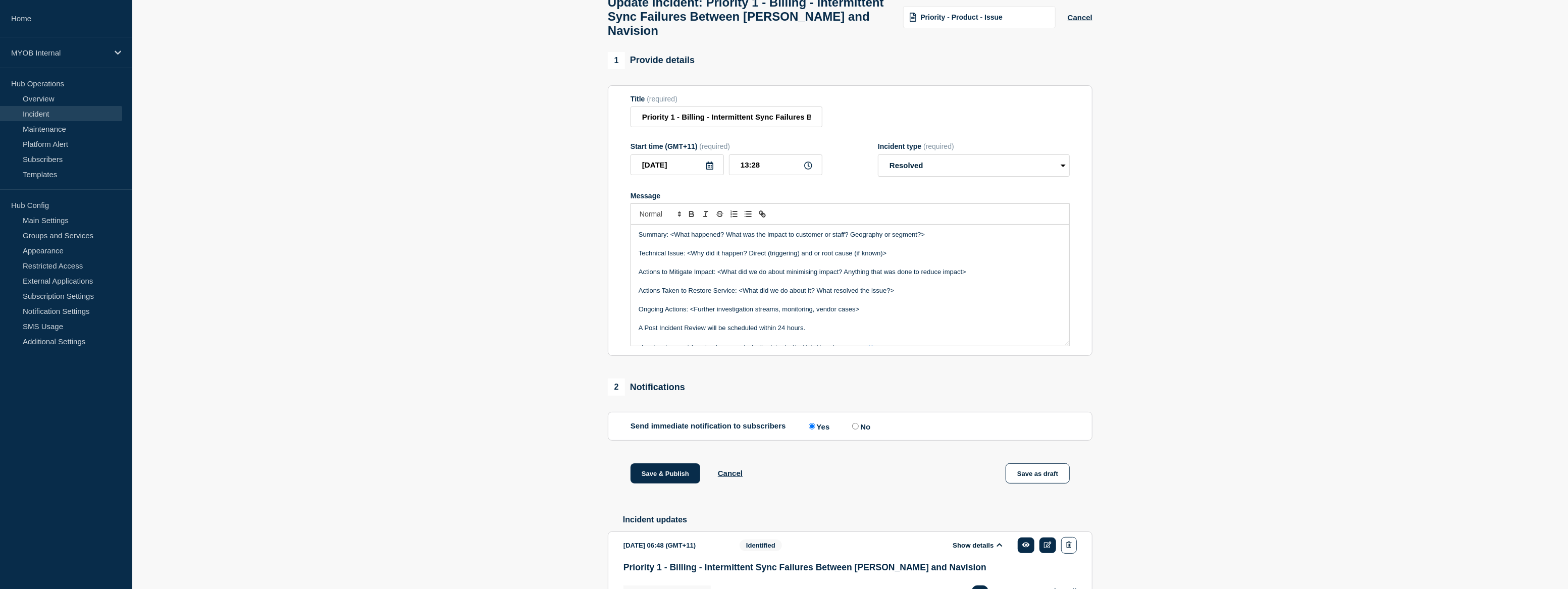
scroll to position [0, 0]
drag, startPoint x: 931, startPoint y: 243, endPoint x: 670, endPoint y: 248, distance: 261.0
click at [670, 239] on p "Summary: <What happened? What was the impact to customer or staff? Geography or…" at bounding box center [849, 235] width 423 height 9
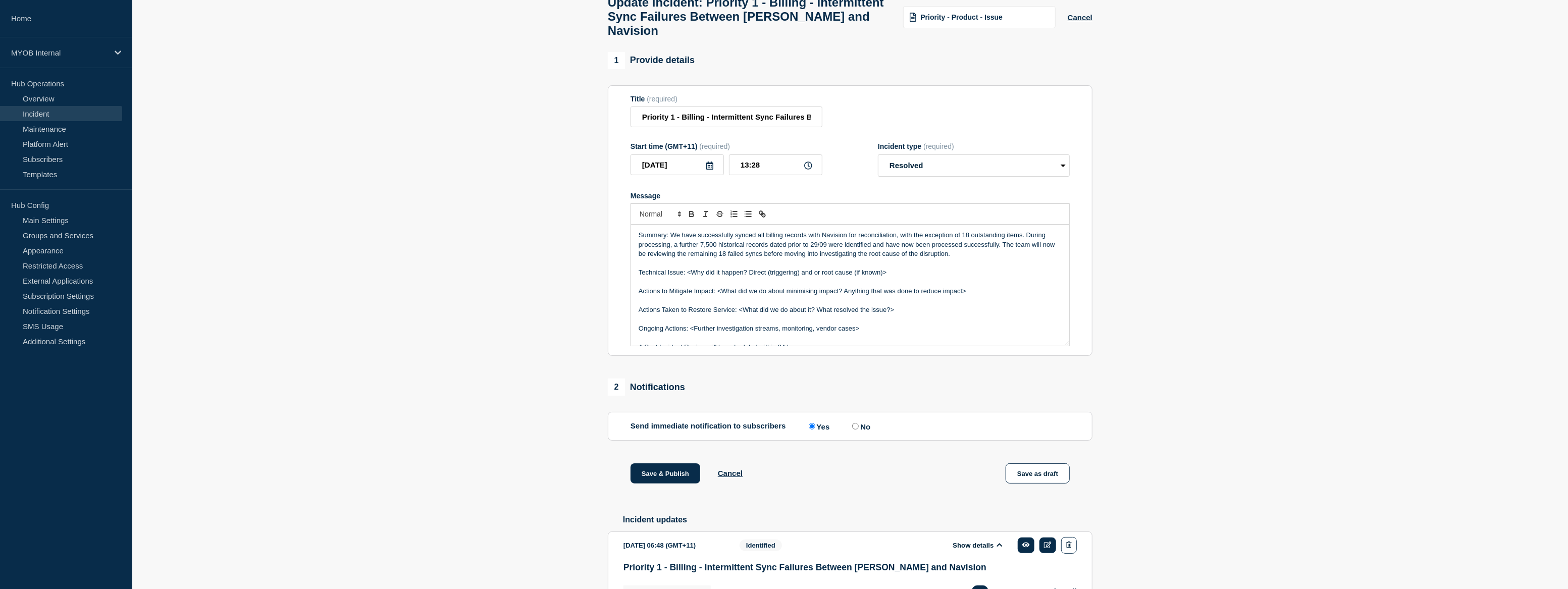
drag, startPoint x: 887, startPoint y: 281, endPoint x: 687, endPoint y: 286, distance: 200.1
click at [687, 277] on p "Technical Issue: <Why did it happen? Direct (triggering) and or root cause (if …" at bounding box center [849, 272] width 423 height 9
click at [692, 276] on strong "e:" at bounding box center [689, 272] width 6 height 8
drag, startPoint x: 973, startPoint y: 298, endPoint x: 638, endPoint y: 302, distance: 335.0
click at [638, 295] on p "Actions to Mitigate Impact: <What did we do about minimising impact? Anything t…" at bounding box center [849, 291] width 423 height 9
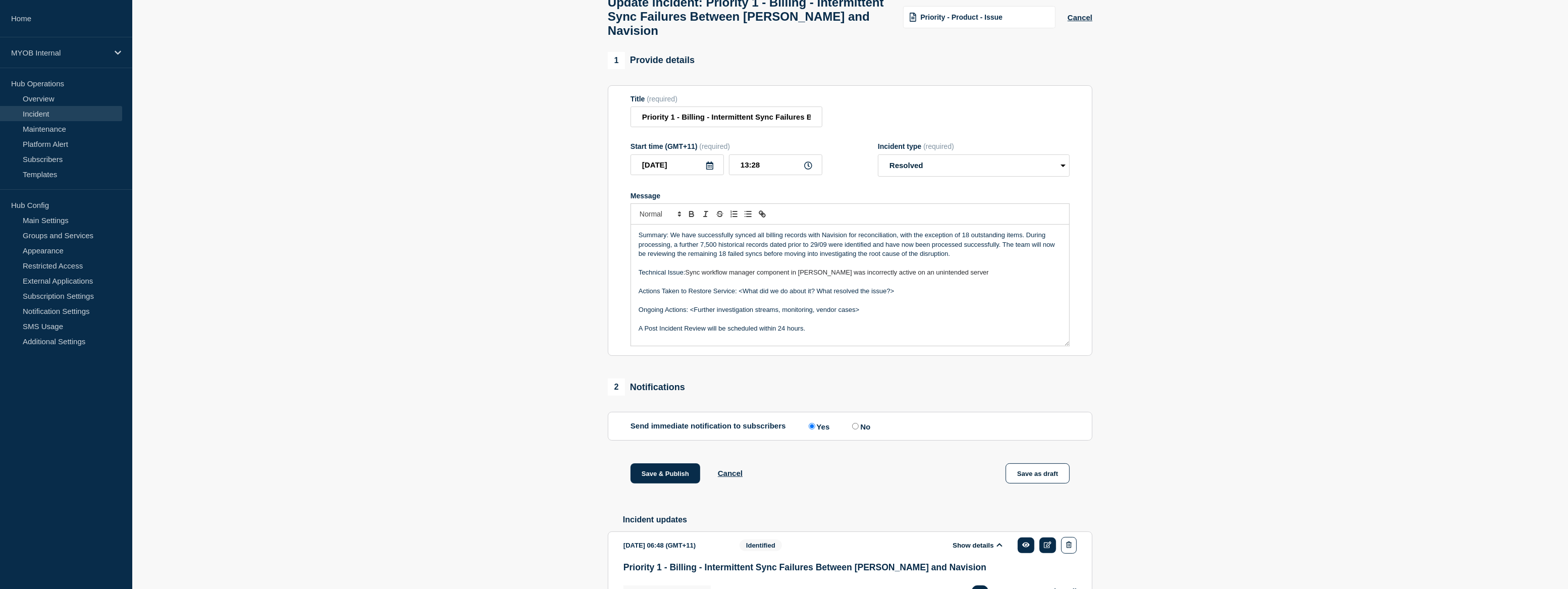
drag, startPoint x: 898, startPoint y: 298, endPoint x: 740, endPoint y: 302, distance: 158.1
click at [740, 295] on p "Actions Taken to Restore Service: <What did we do about it? What resolved the i…" at bounding box center [849, 291] width 423 height 9
drag, startPoint x: 873, startPoint y: 319, endPoint x: 687, endPoint y: 322, distance: 186.0
click at [687, 314] on p "Ongoing Actions: <Further investigation streams, monitoring, vendor cases>" at bounding box center [849, 310] width 423 height 9
drag, startPoint x: 820, startPoint y: 339, endPoint x: 638, endPoint y: 342, distance: 182.0
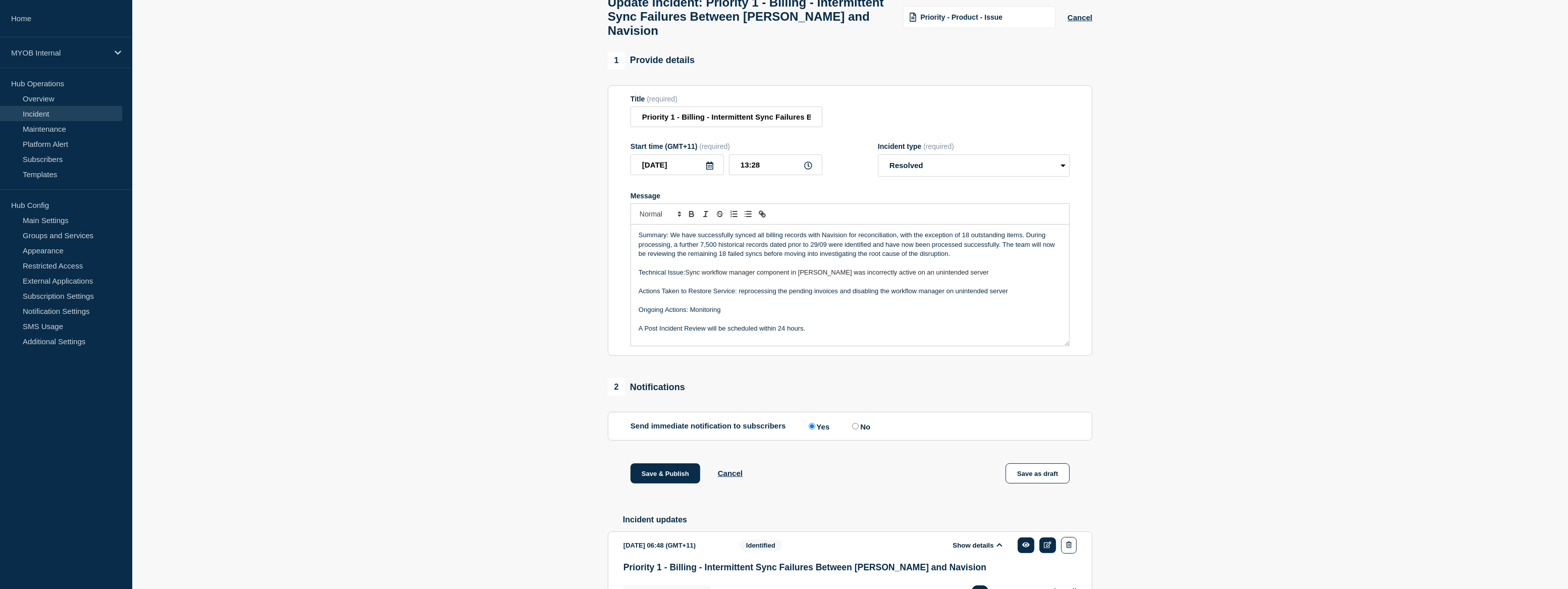
click at [638, 333] on p "A Post Incident Review will be scheduled within 24 hours." at bounding box center [849, 328] width 423 height 9
click at [655, 333] on p "Message" at bounding box center [849, 328] width 423 height 9
click at [712, 323] on p "Message" at bounding box center [849, 319] width 423 height 9
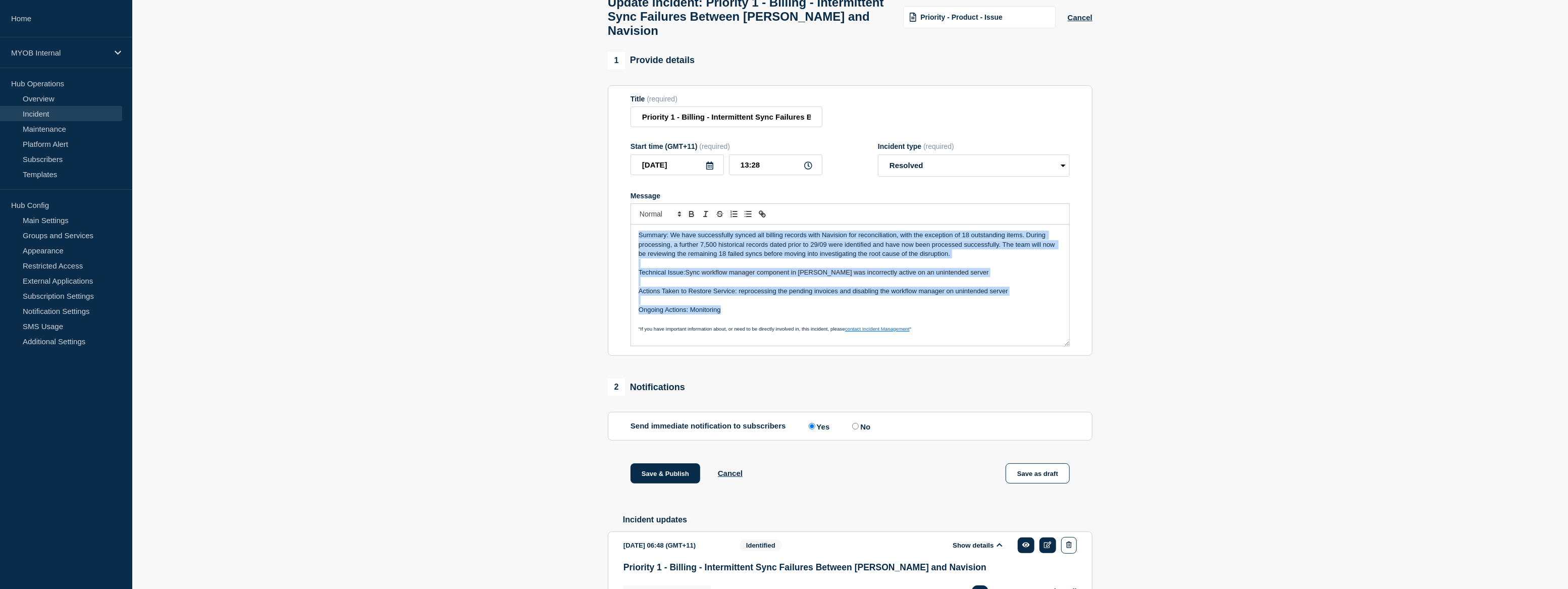
drag, startPoint x: 728, startPoint y: 319, endPoint x: 622, endPoint y: 242, distance: 131.0
click at [622, 242] on section "Title (required) Priority 1 - Billing - Intermittent Sync Failures Between Arch…" at bounding box center [849, 220] width 485 height 271
copy div "Summary: We have successfully synced all billing records with Navision for reco…"
click at [805, 276] on span "Sync workflow manager component in Archie was incorrectly active on an unintend…" at bounding box center [837, 272] width 303 height 8
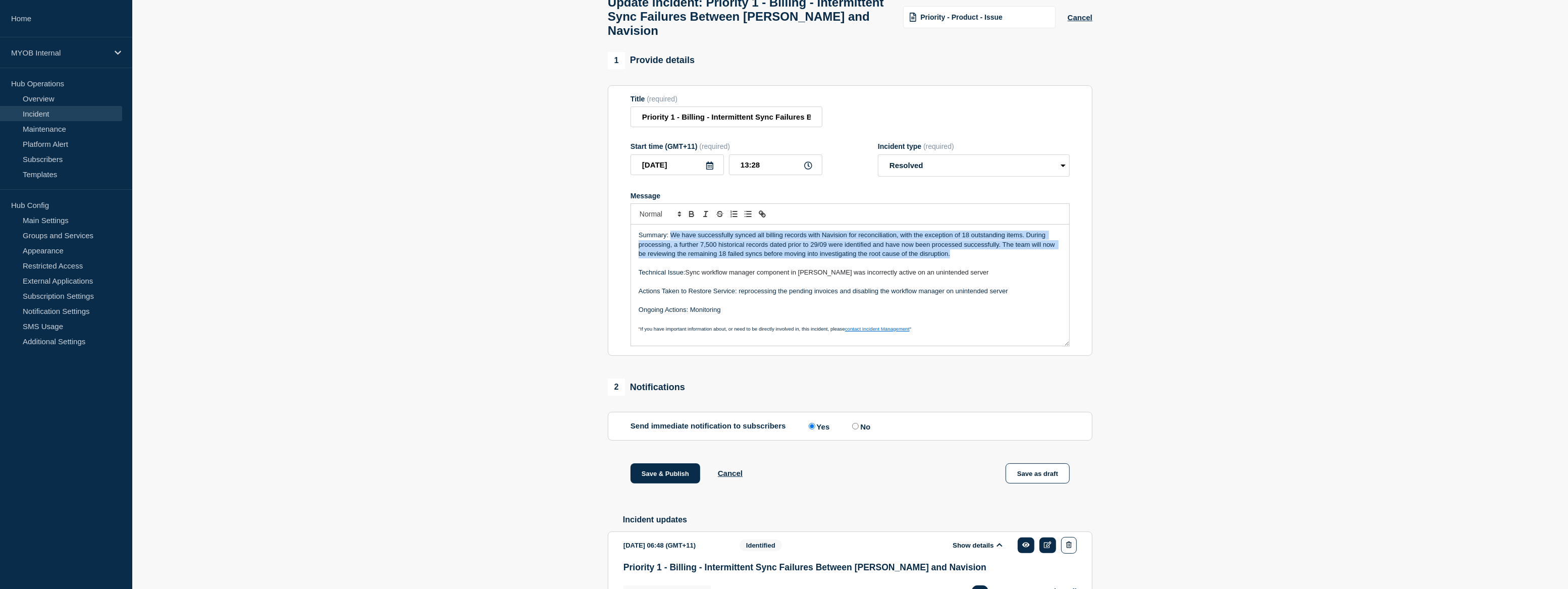
drag, startPoint x: 949, startPoint y: 262, endPoint x: 670, endPoint y: 244, distance: 279.6
click at [670, 244] on p "Summary: We have successfully synced all billing records with Navision for reco…" at bounding box center [849, 244] width 423 height 28
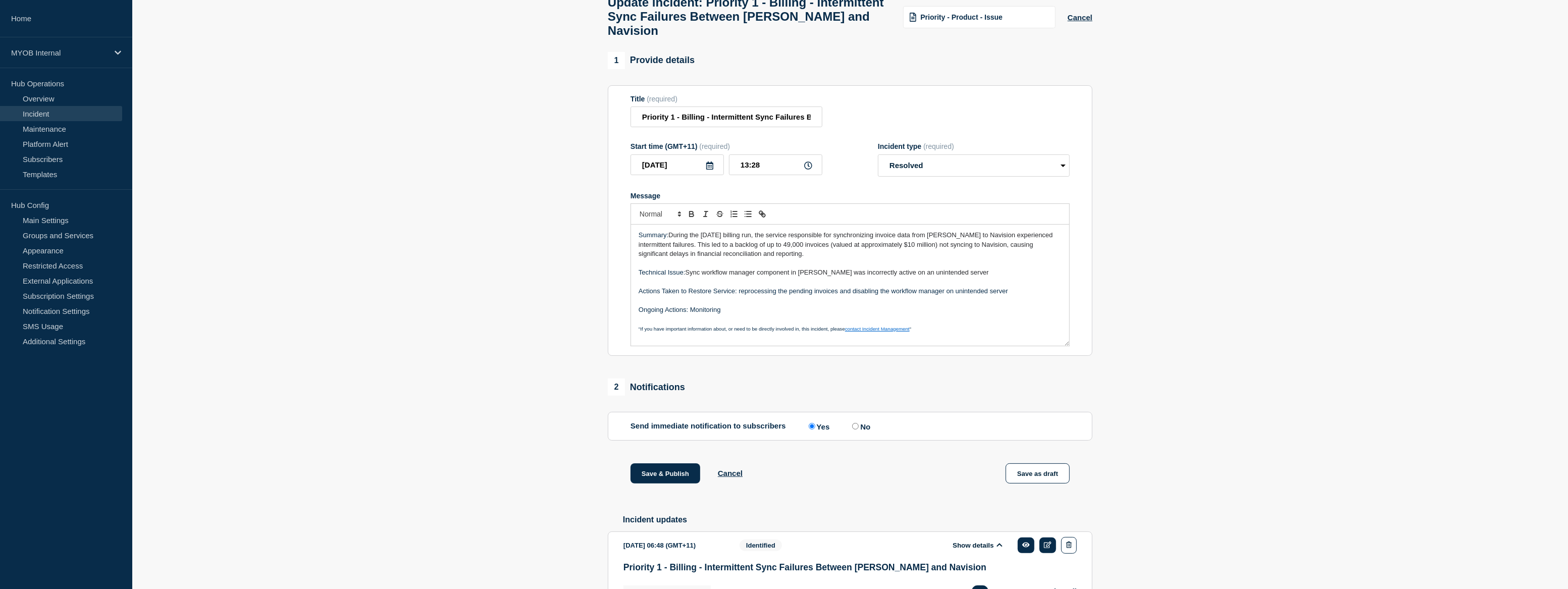
drag, startPoint x: 916, startPoint y: 286, endPoint x: 905, endPoint y: 284, distance: 11.2
click at [912, 277] on p "Technical Issue: Sync workflow manager component in Archie was incorrectly acti…" at bounding box center [849, 272] width 423 height 9
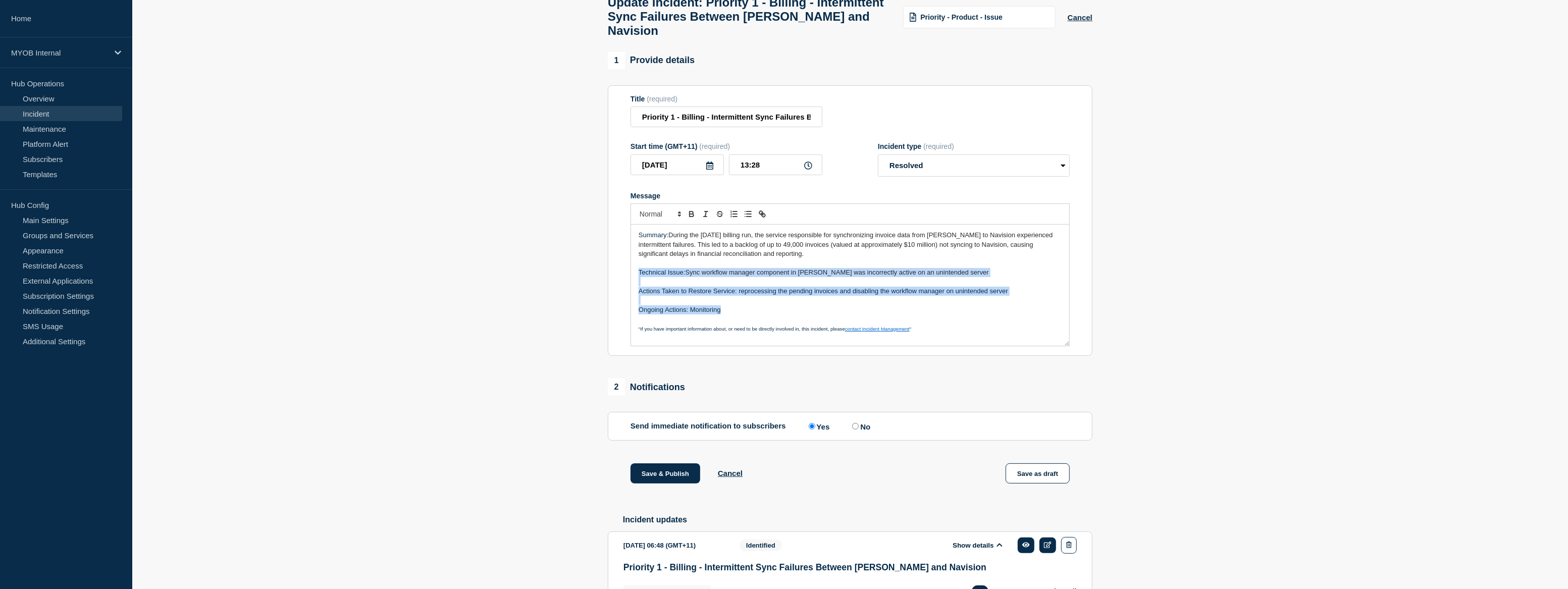
drag, startPoint x: 728, startPoint y: 321, endPoint x: 640, endPoint y: 283, distance: 95.9
click at [640, 283] on div "Summary: During the October 2025 billing run, the service responsible for synch…" at bounding box center [850, 285] width 438 height 121
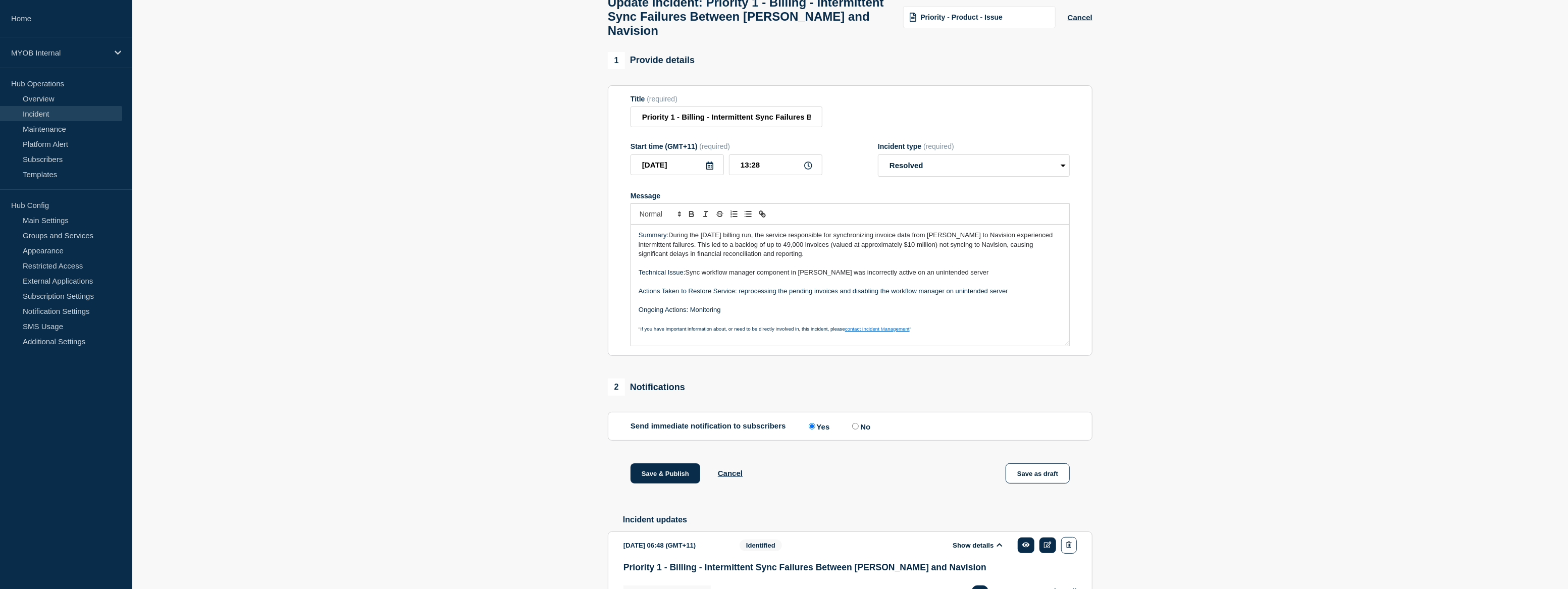
scroll to position [23, 0]
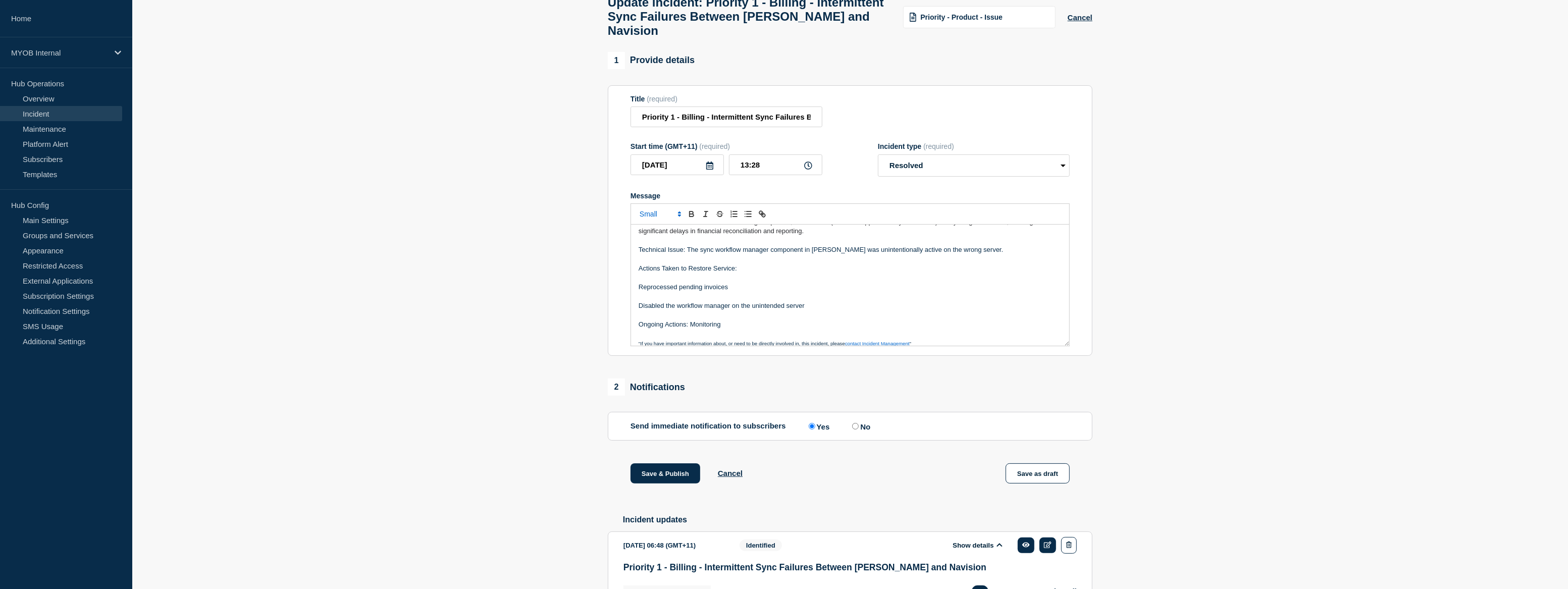
click at [635, 293] on div "Summary: During the October 2025 billing run, the service responsible for synch…" at bounding box center [850, 285] width 438 height 121
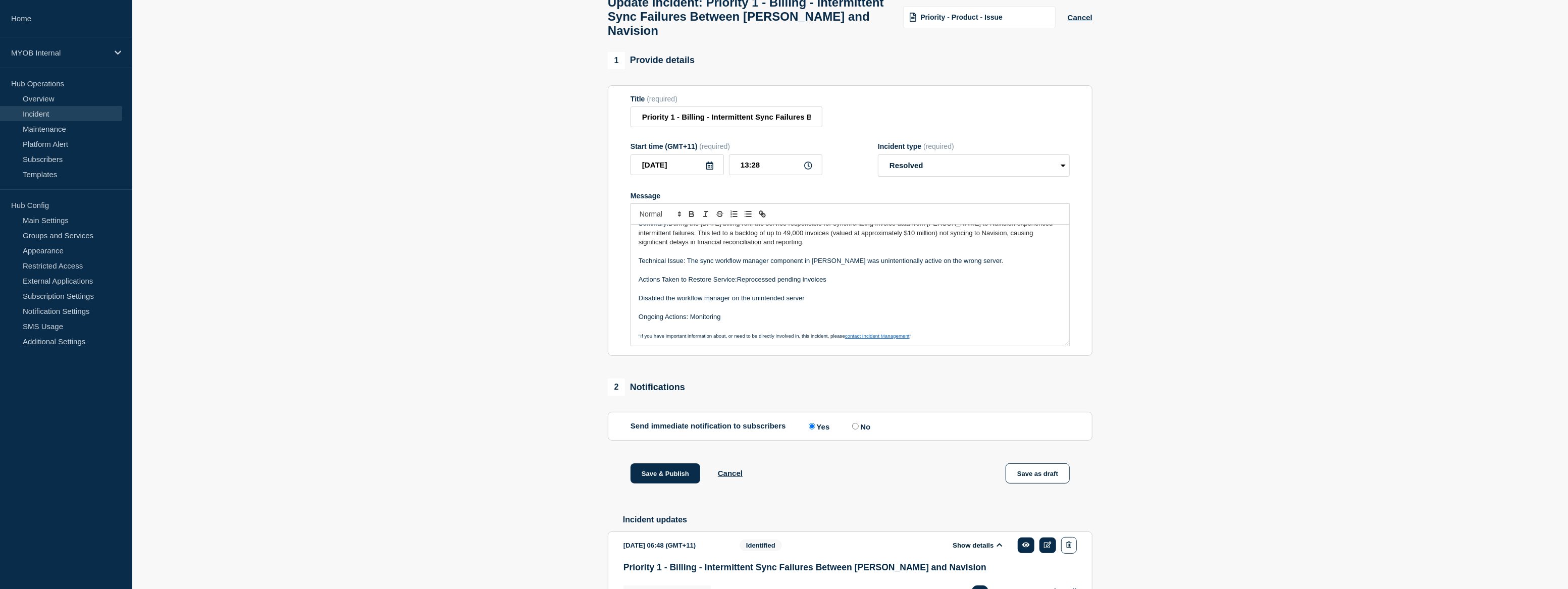
scroll to position [21, 0]
click at [640, 302] on p "Disabled the workflow manager on the unintended server" at bounding box center [849, 298] width 423 height 9
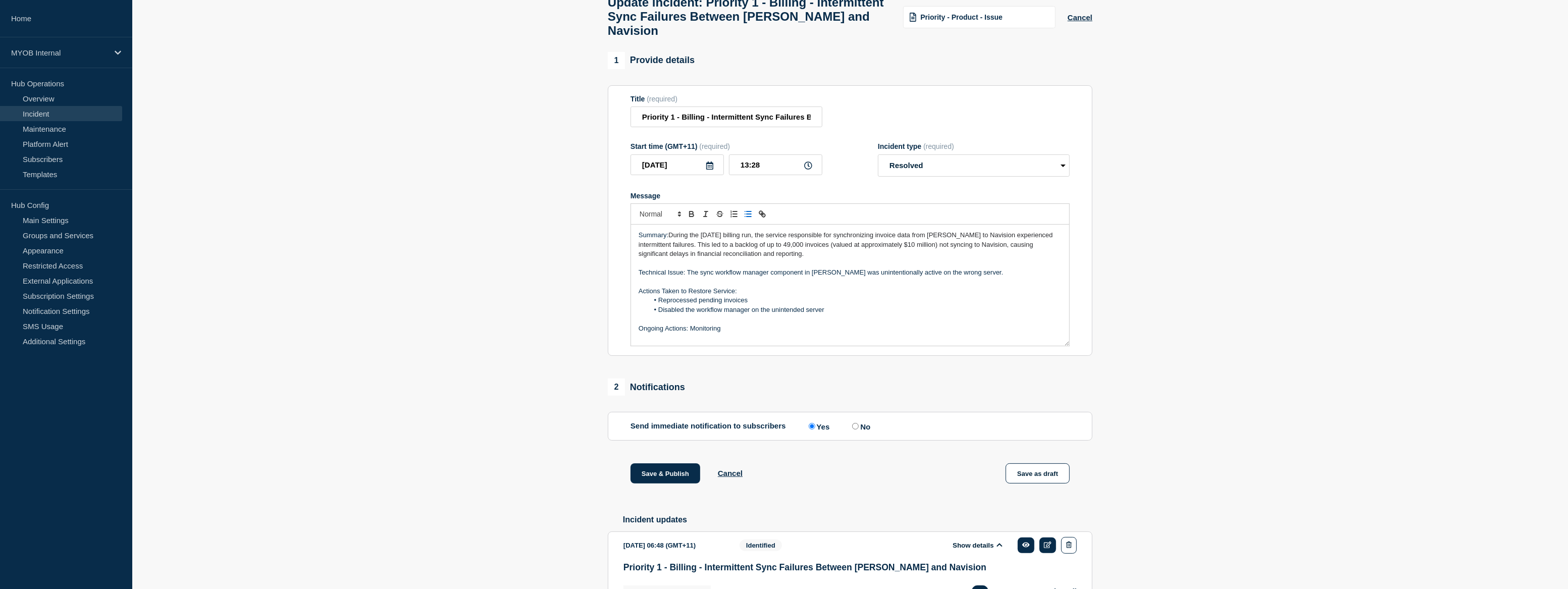
scroll to position [0, 0]
click at [786, 254] on span "During the October 2025 billing run, the service responsible for synchronizing …" at bounding box center [846, 243] width 416 height 26
drag, startPoint x: 804, startPoint y: 252, endPoint x: 790, endPoint y: 255, distance: 14.3
click at [792, 252] on span "During the October 2025 billing run, the service responsible for synchronizing …" at bounding box center [846, 243] width 416 height 26
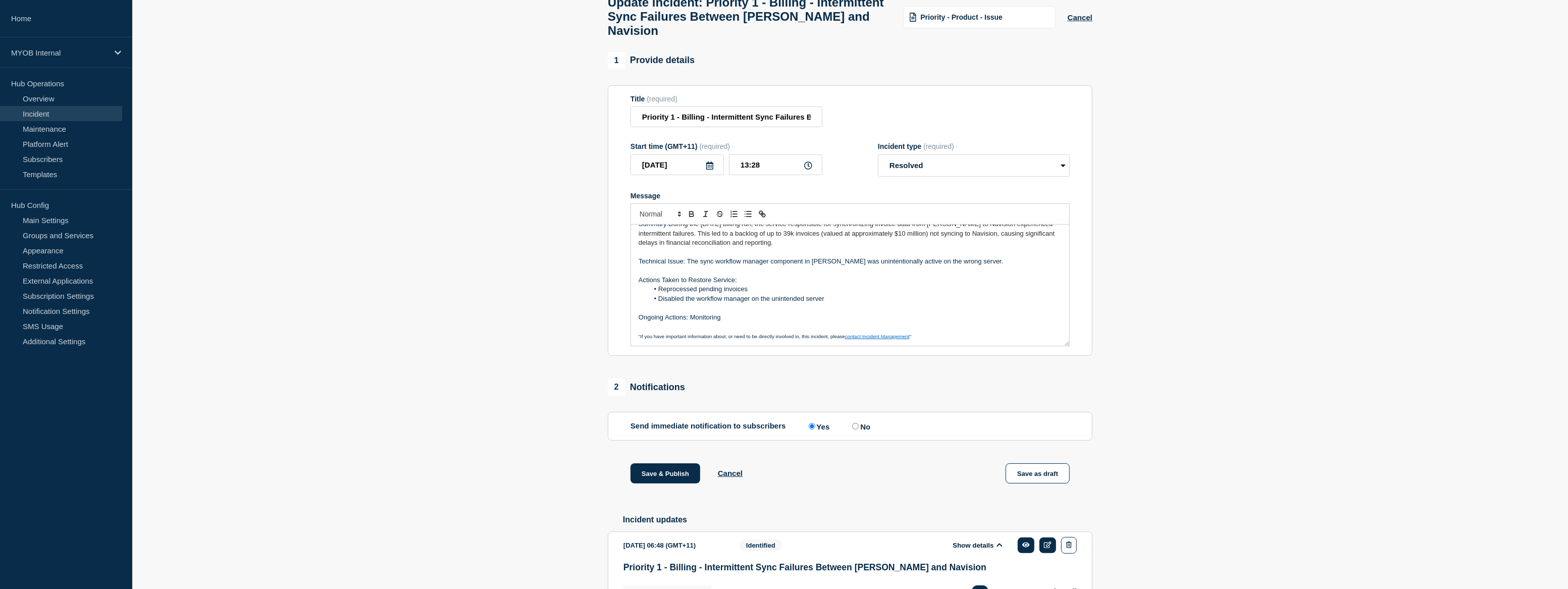
scroll to position [12, 0]
click at [856, 429] on input "No" at bounding box center [855, 426] width 6 height 6
radio input "true"
radio input "false"
click at [679, 483] on button "Save & Publish" at bounding box center [665, 473] width 69 height 20
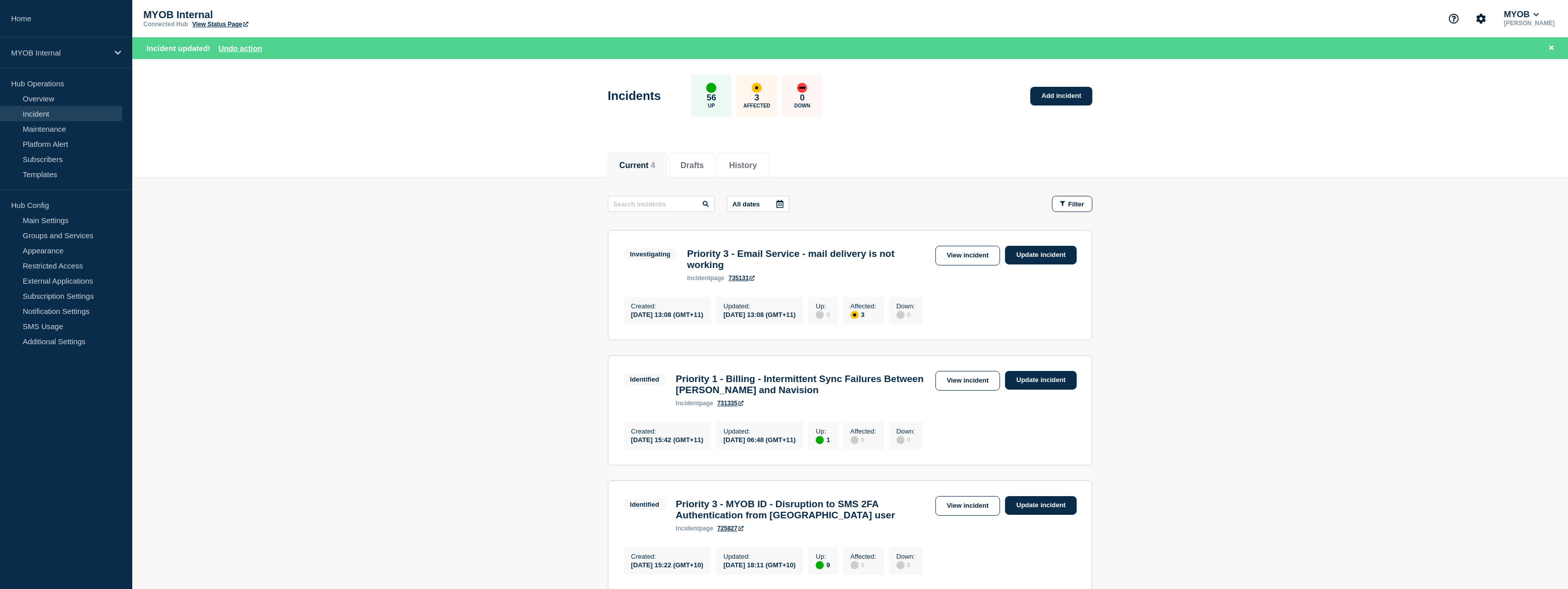
click at [1324, 333] on main "All dates Filter Investigating 3 Affected Priority 3 - Email Service - mail del…" at bounding box center [850, 454] width 1436 height 553
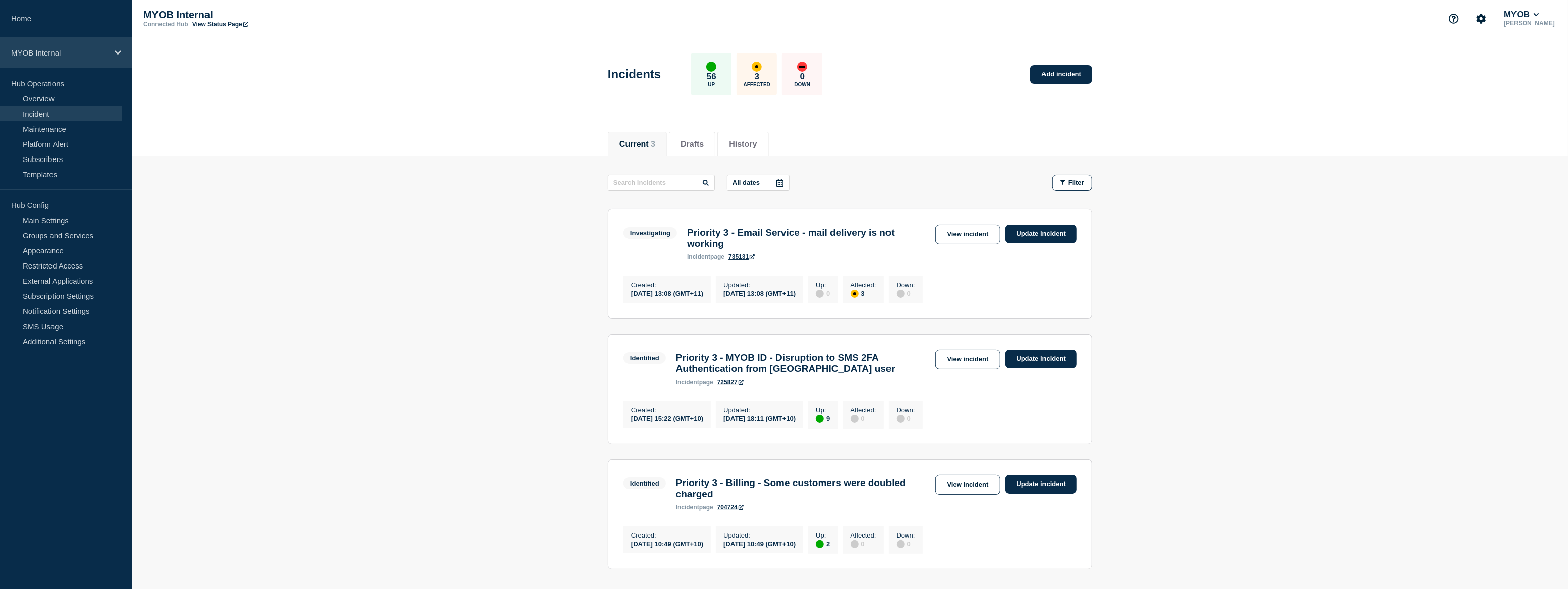
click at [71, 55] on p "MYOB Internal" at bounding box center [59, 53] width 97 height 9
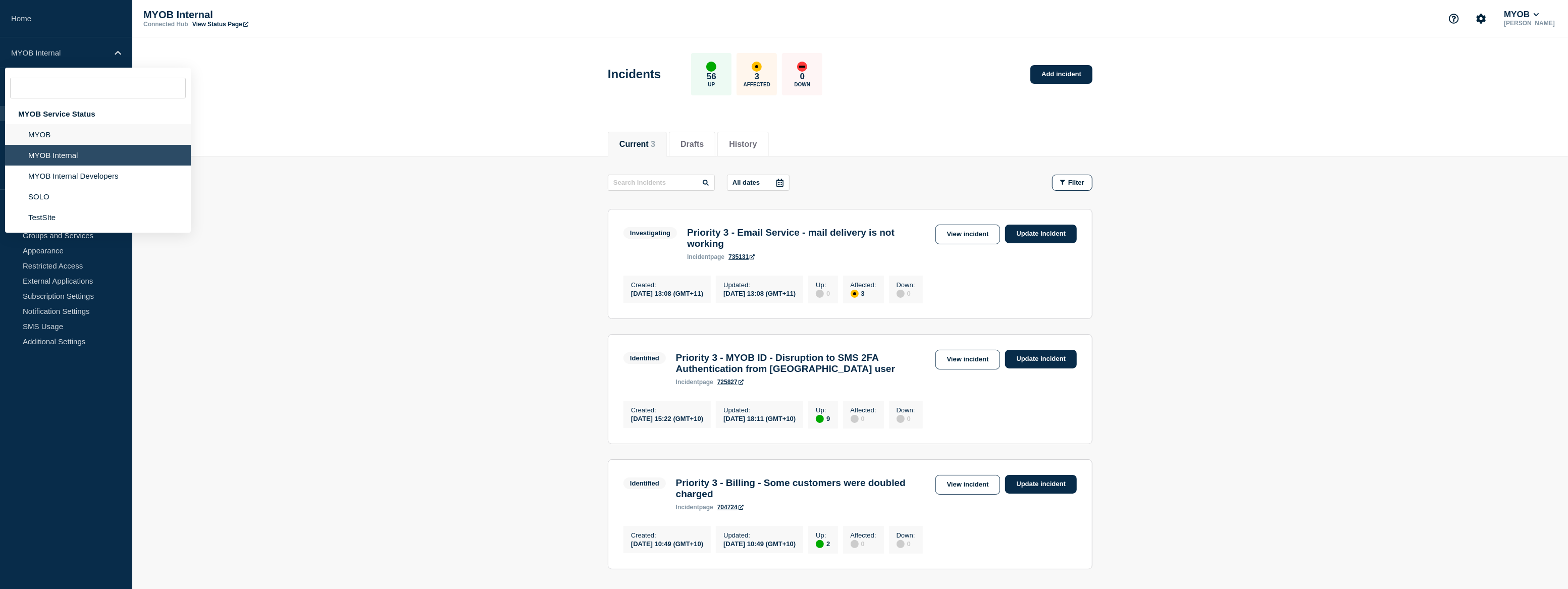
click at [58, 132] on li "MYOB" at bounding box center [98, 135] width 186 height 20
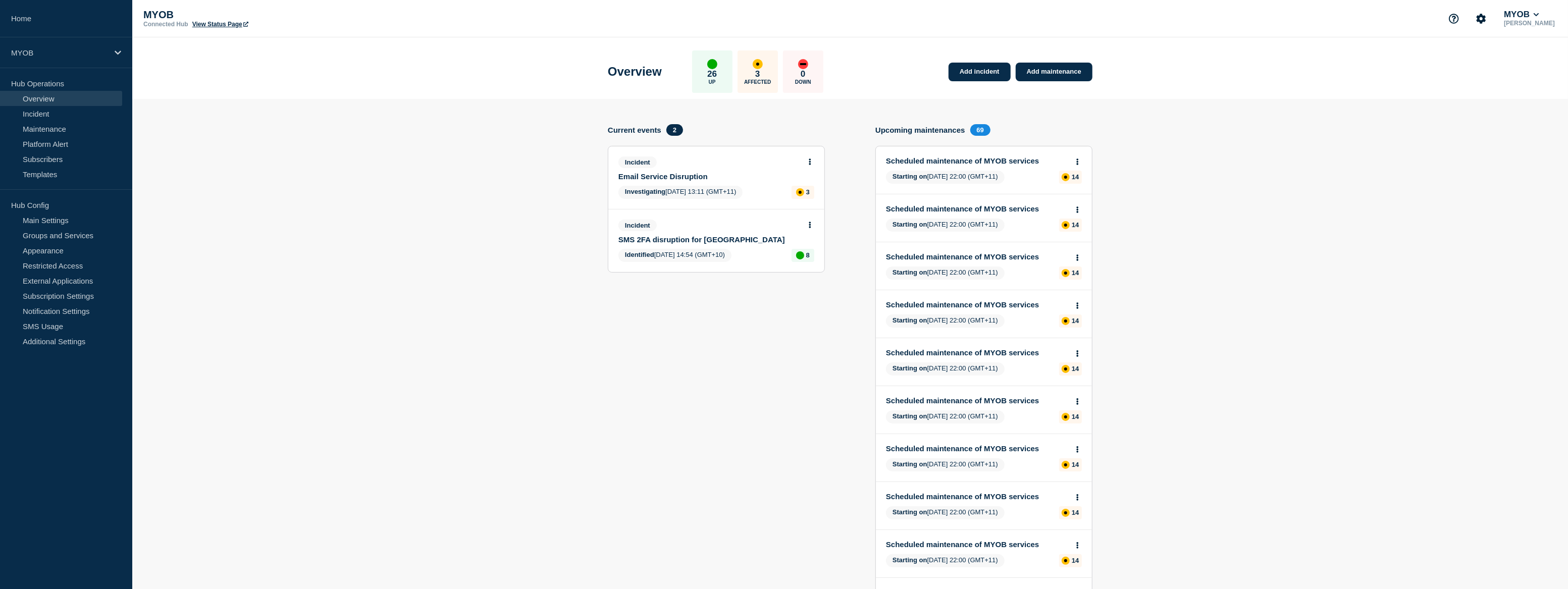
click at [412, 391] on section "Add incident Add maintenance Current events 2 Incident Email Service Disruption…" at bounding box center [850, 546] width 1436 height 894
click at [682, 173] on link "Email Service Disruption" at bounding box center [709, 176] width 182 height 9
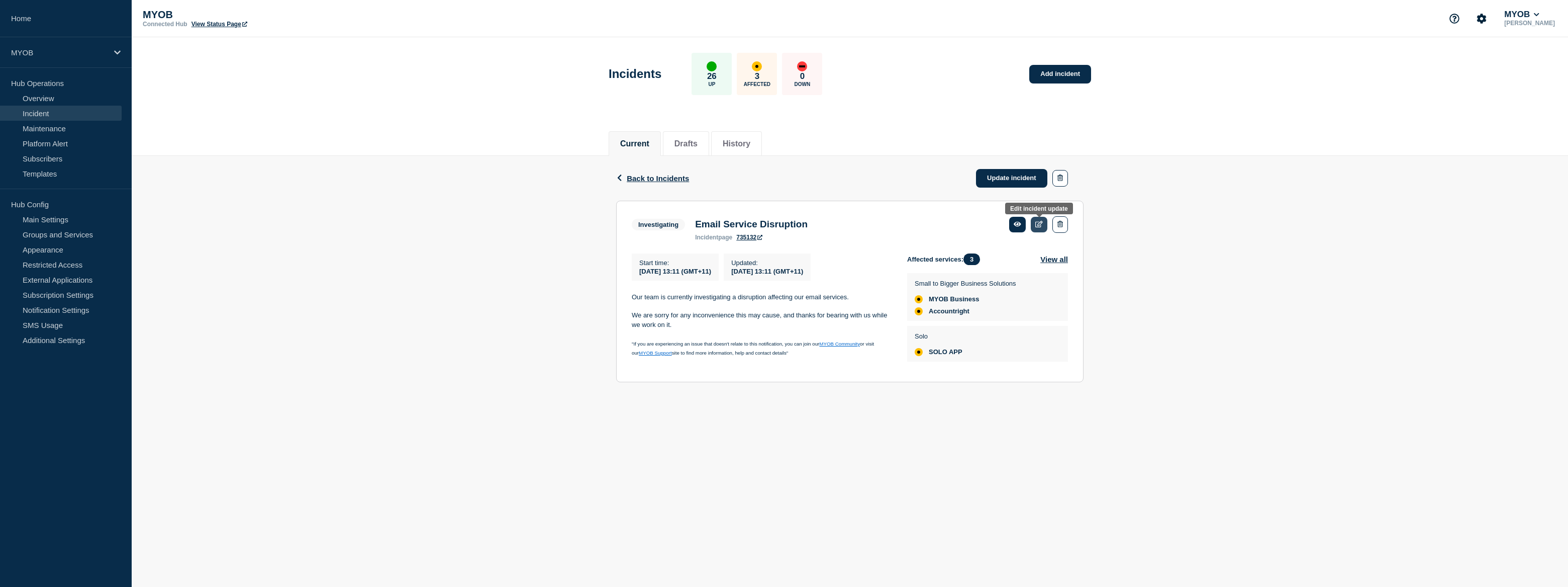
click at [1040, 224] on icon at bounding box center [1039, 224] width 8 height 6
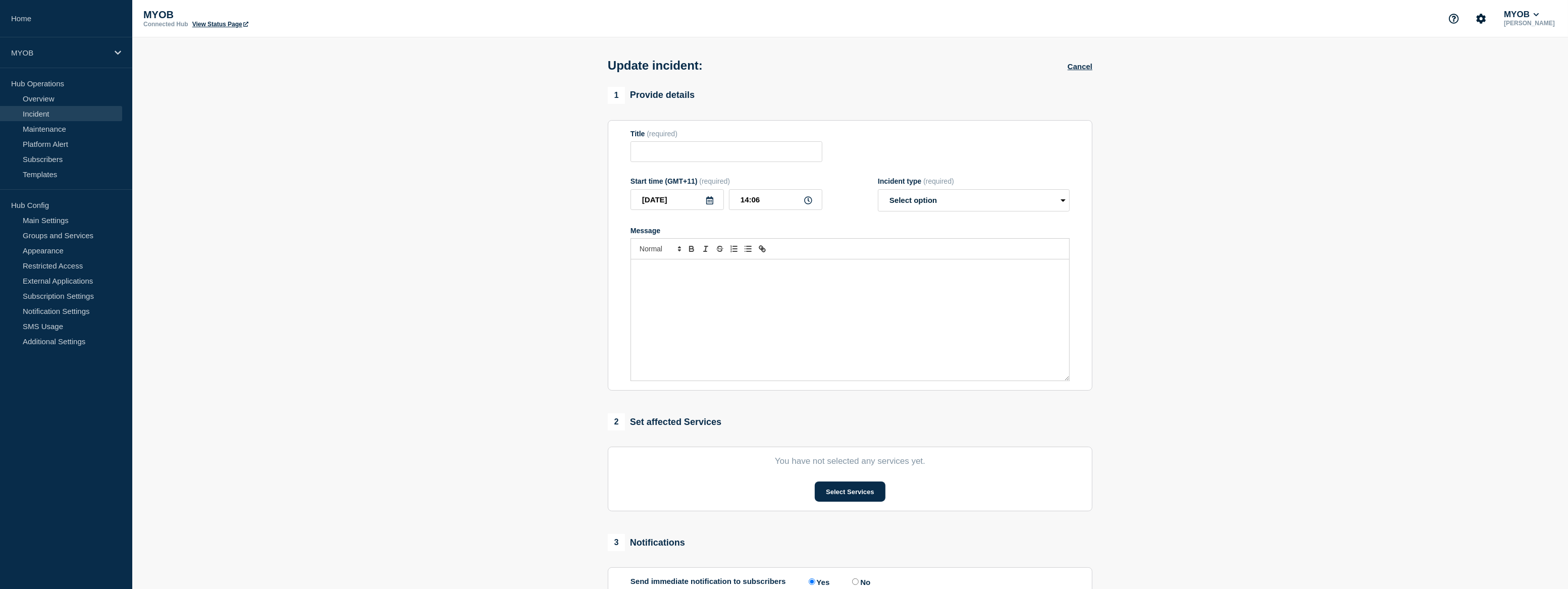
type input "Email Service Disruption"
type input "13:11"
select select "investigating"
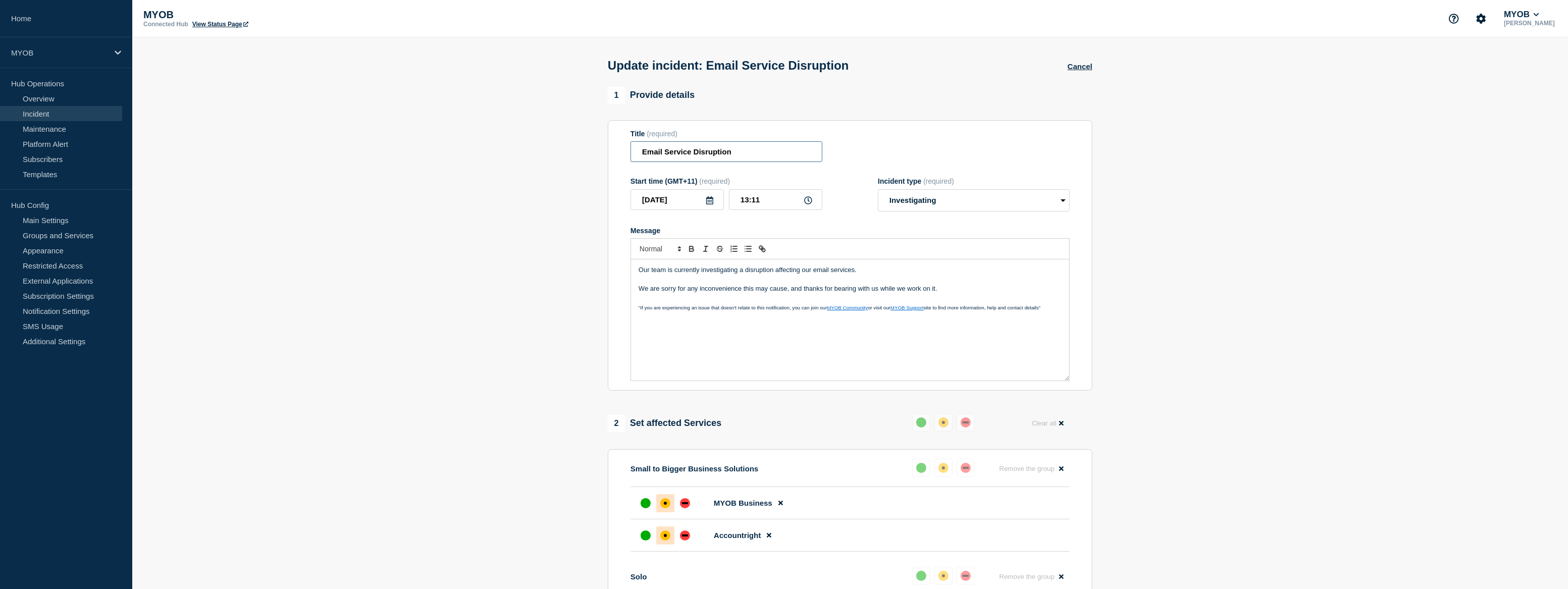
click at [708, 153] on input "Email Service Disruption" at bounding box center [726, 151] width 191 height 20
type input "Email Service Delay"
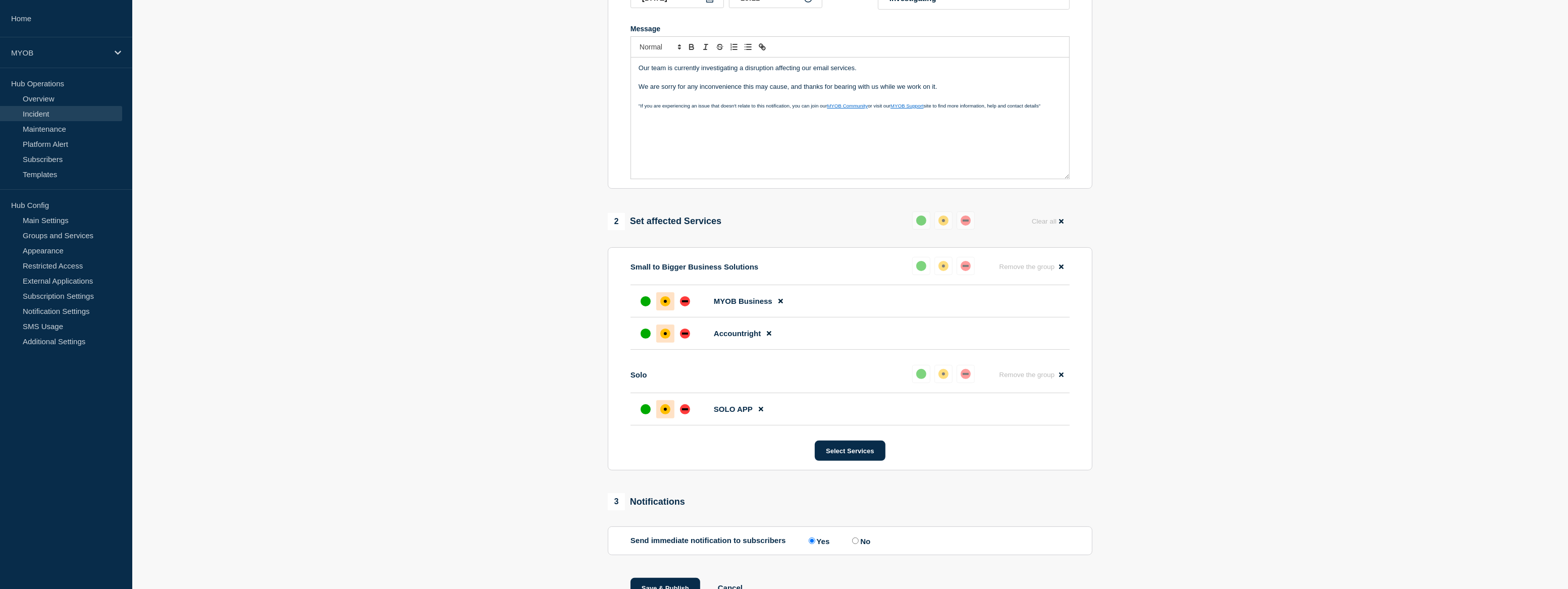
scroll to position [252, 0]
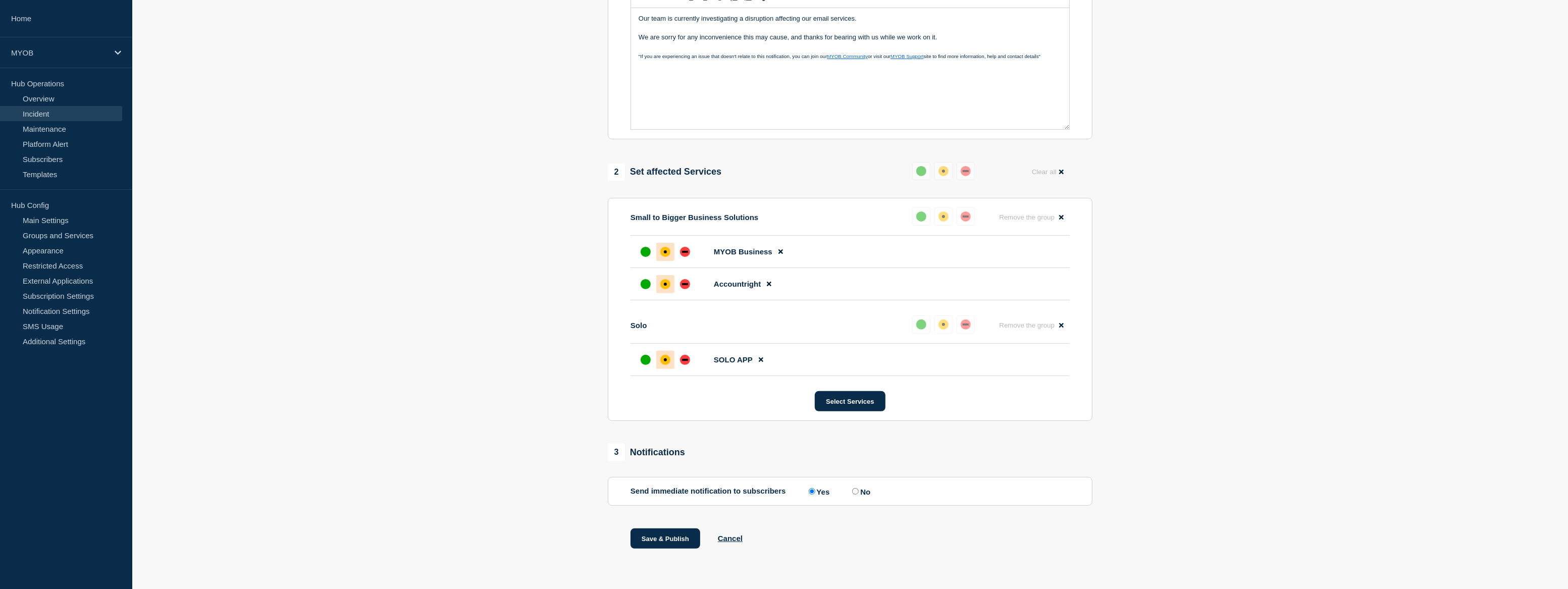
click at [857, 489] on input "No" at bounding box center [855, 491] width 6 height 6
radio input "true"
radio input "false"
click at [689, 537] on button "Save & Publish" at bounding box center [665, 539] width 69 height 20
